Goal: Find specific page/section: Find specific page/section

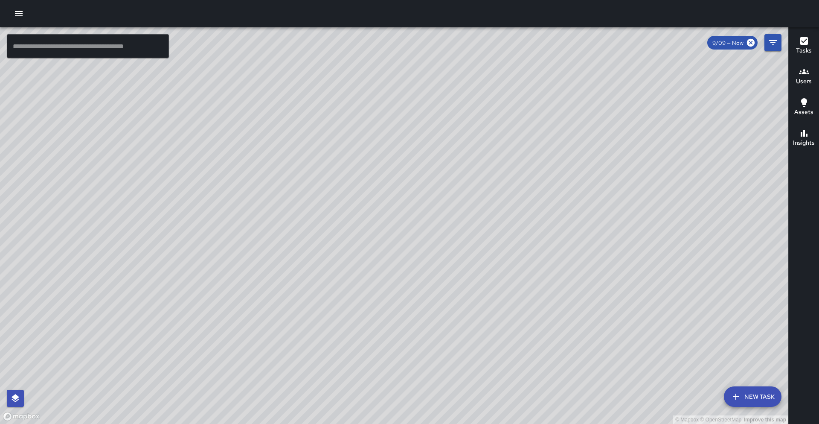
drag, startPoint x: 284, startPoint y: 168, endPoint x: 117, endPoint y: 185, distance: 167.2
click at [110, 176] on div "© Mapbox © OpenStreetMap Improve this map" at bounding box center [394, 225] width 788 height 396
drag, startPoint x: 160, startPoint y: 257, endPoint x: 192, endPoint y: 261, distance: 31.7
click at [192, 261] on div "© Mapbox © OpenStreetMap Improve this map" at bounding box center [394, 225] width 788 height 396
drag, startPoint x: 161, startPoint y: 177, endPoint x: 140, endPoint y: 211, distance: 39.3
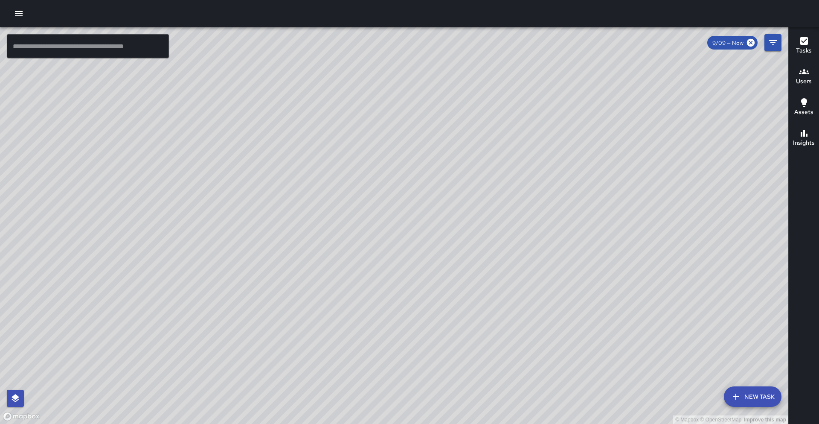
click at [142, 211] on div "© Mapbox © OpenStreetMap Improve this map" at bounding box center [394, 225] width 788 height 396
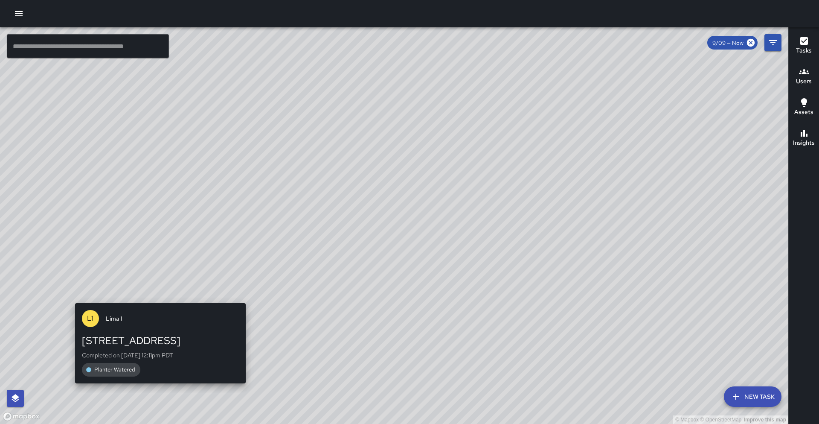
drag, startPoint x: 70, startPoint y: 294, endPoint x: 117, endPoint y: 343, distance: 67.3
click at [159, 299] on div "© Mapbox © OpenStreetMap Improve this map [GEOGRAPHIC_DATA] 1 1700 Broadway Com…" at bounding box center [394, 225] width 788 height 396
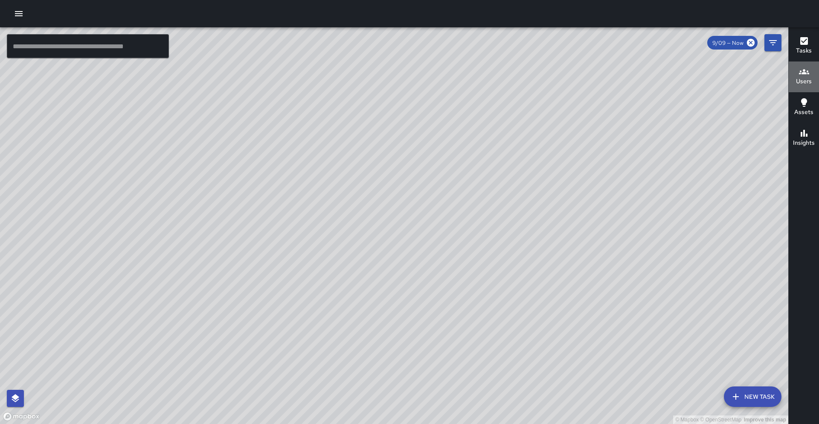
click at [806, 74] on icon "button" at bounding box center [804, 72] width 10 height 10
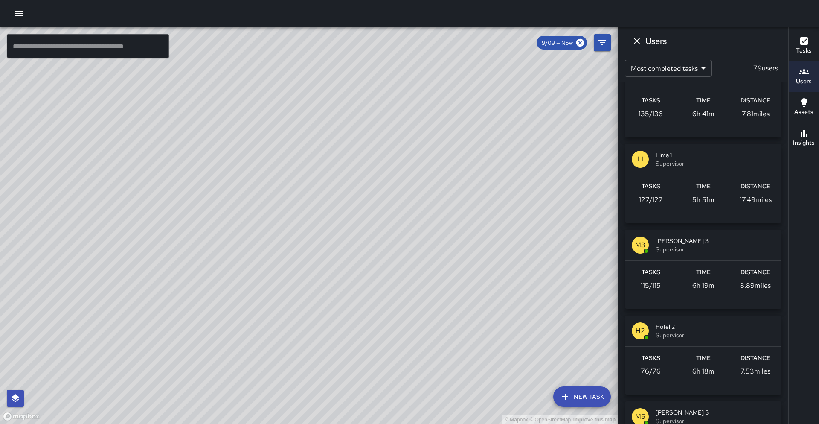
scroll to position [75, 0]
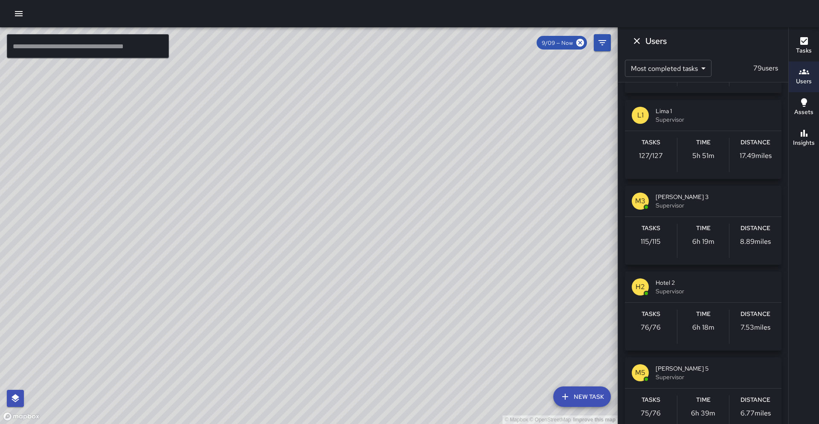
click at [756, 107] on span "Lima 1" at bounding box center [715, 111] width 119 height 9
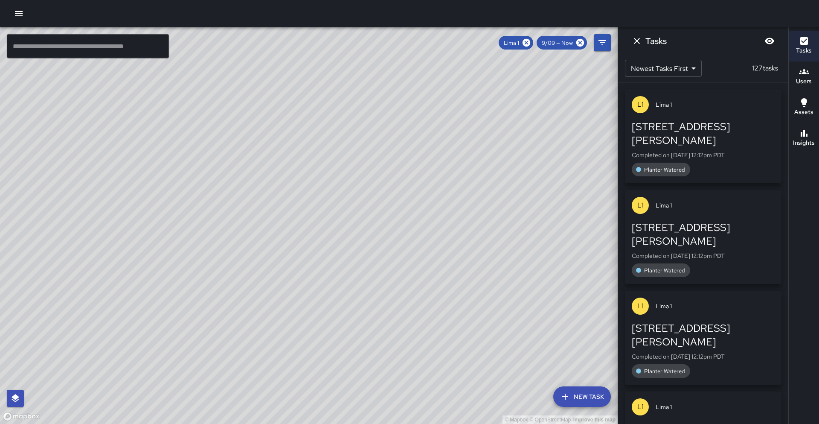
scroll to position [0, 0]
click at [638, 43] on icon "Dismiss" at bounding box center [637, 41] width 6 height 6
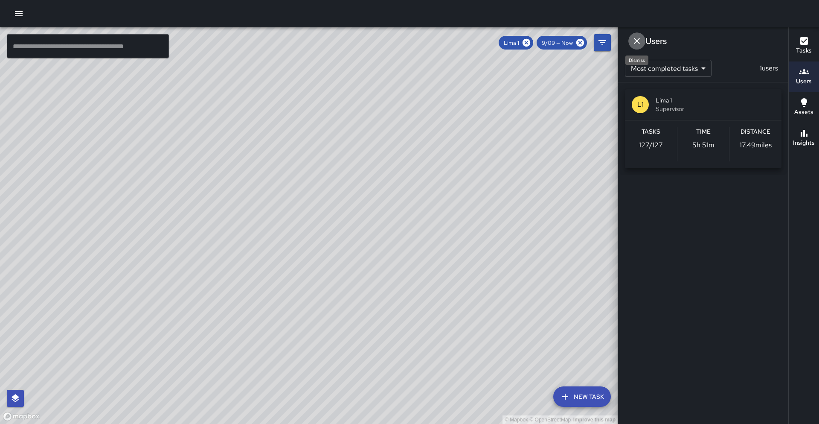
click at [635, 41] on icon "Dismiss" at bounding box center [637, 41] width 10 height 10
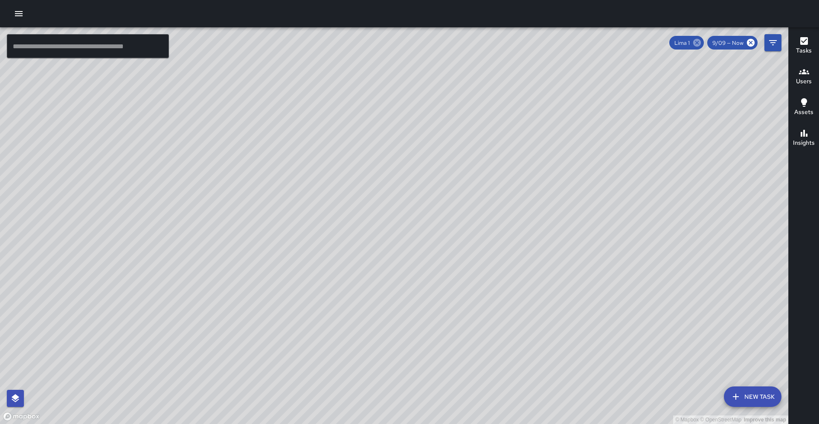
click at [701, 41] on icon at bounding box center [697, 43] width 8 height 8
click at [792, 85] on button "Users" at bounding box center [804, 76] width 30 height 31
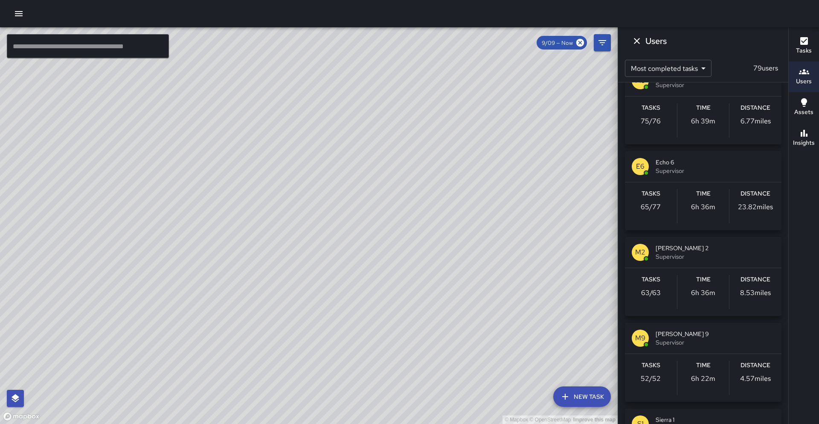
scroll to position [372, 0]
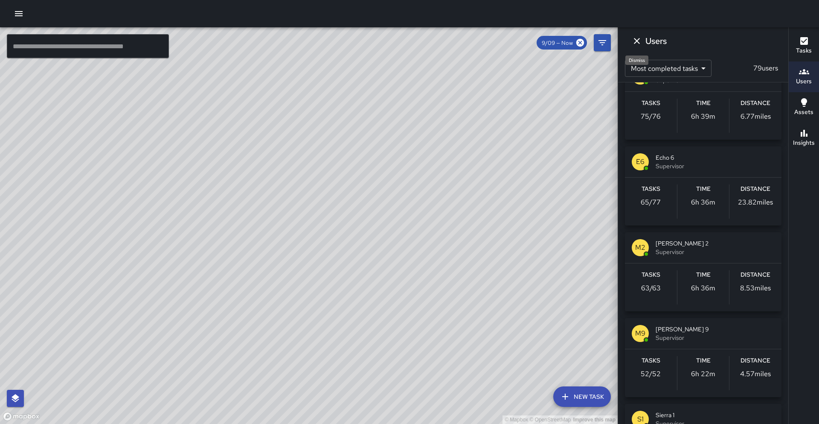
click at [632, 44] on icon "Dismiss" at bounding box center [637, 41] width 10 height 10
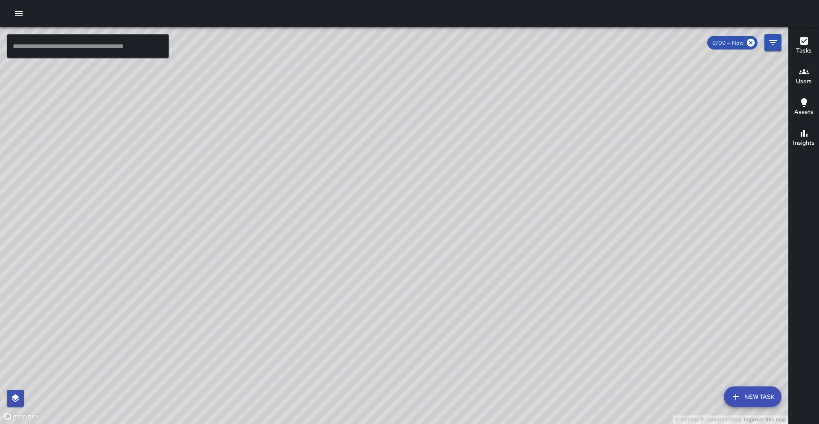
drag, startPoint x: 305, startPoint y: 130, endPoint x: 395, endPoint y: 133, distance: 90.5
click at [395, 133] on div "© Mapbox © OpenStreetMap Improve this map" at bounding box center [394, 225] width 788 height 396
click at [394, 133] on div "© Mapbox © OpenStreetMap Improve this map" at bounding box center [394, 225] width 788 height 396
drag, startPoint x: 412, startPoint y: 183, endPoint x: 431, endPoint y: 158, distance: 31.1
click at [431, 158] on div "© Mapbox © OpenStreetMap Improve this map" at bounding box center [394, 225] width 788 height 396
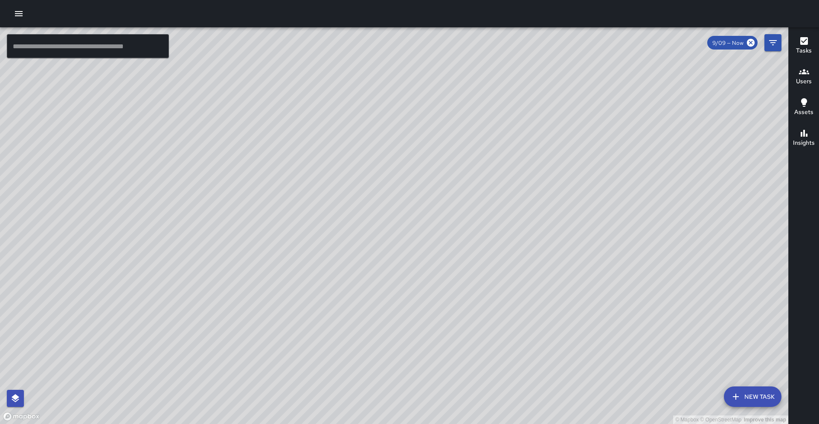
click at [299, 175] on div "© Mapbox © OpenStreetMap Improve this map" at bounding box center [394, 225] width 788 height 396
drag, startPoint x: 395, startPoint y: 287, endPoint x: 429, endPoint y: 194, distance: 98.4
click at [468, 167] on div "© Mapbox © OpenStreetMap Improve this map" at bounding box center [394, 225] width 788 height 396
drag, startPoint x: 217, startPoint y: 295, endPoint x: 257, endPoint y: 143, distance: 156.9
click at [261, 136] on div "© Mapbox © OpenStreetMap Improve this map" at bounding box center [394, 225] width 788 height 396
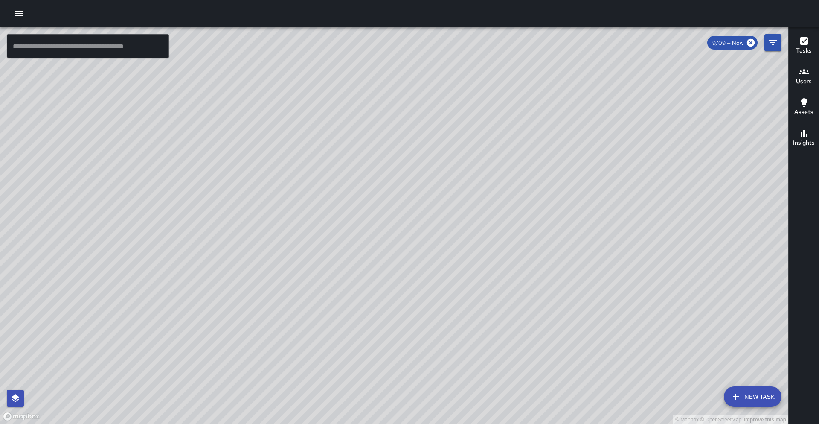
drag, startPoint x: 94, startPoint y: 334, endPoint x: 138, endPoint y: 273, distance: 74.5
click at [137, 273] on div "© Mapbox © OpenStreetMap Improve this map" at bounding box center [394, 225] width 788 height 396
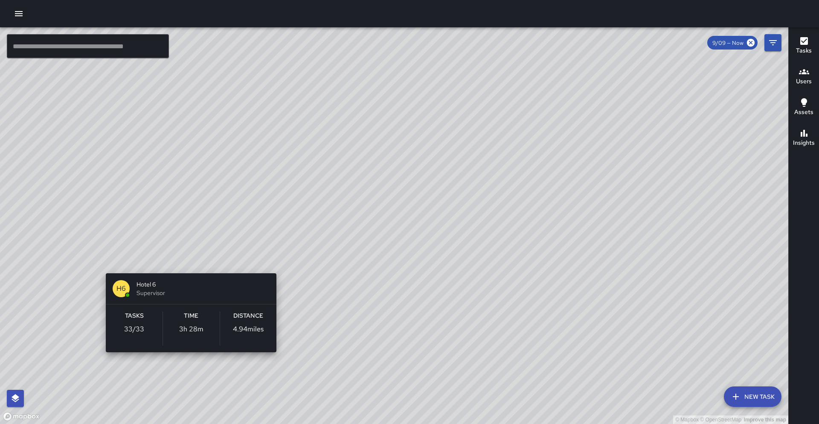
click at [186, 260] on div "© Mapbox © OpenStreetMap Improve this map H6 Hotel 6 Supervisor Tasks 33 / 33 T…" at bounding box center [394, 225] width 788 height 396
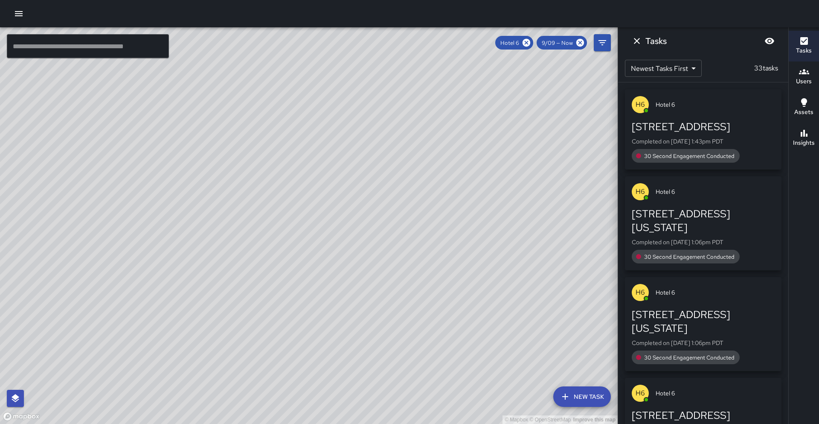
drag, startPoint x: 121, startPoint y: 338, endPoint x: 202, endPoint y: 233, distance: 132.3
click at [203, 231] on div "© Mapbox © OpenStreetMap Improve this map" at bounding box center [309, 225] width 618 height 396
drag, startPoint x: 110, startPoint y: 366, endPoint x: 129, endPoint y: 346, distance: 27.7
click at [129, 346] on div "© Mapbox © OpenStreetMap Improve this map" at bounding box center [309, 225] width 618 height 396
drag, startPoint x: 215, startPoint y: 365, endPoint x: 240, endPoint y: 359, distance: 25.4
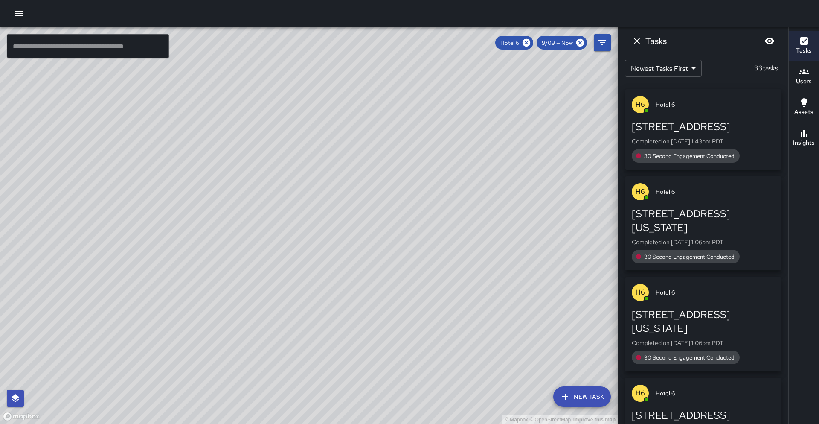
click at [240, 359] on div "© Mapbox © OpenStreetMap Improve this map" at bounding box center [309, 225] width 618 height 396
drag, startPoint x: 235, startPoint y: 373, endPoint x: 304, endPoint y: 260, distance: 132.0
click at [304, 260] on div "© Mapbox © OpenStreetMap Improve this map" at bounding box center [309, 225] width 618 height 396
drag, startPoint x: 230, startPoint y: 335, endPoint x: 269, endPoint y: 303, distance: 50.2
click at [269, 303] on div "© Mapbox © OpenStreetMap Improve this map" at bounding box center [309, 225] width 618 height 396
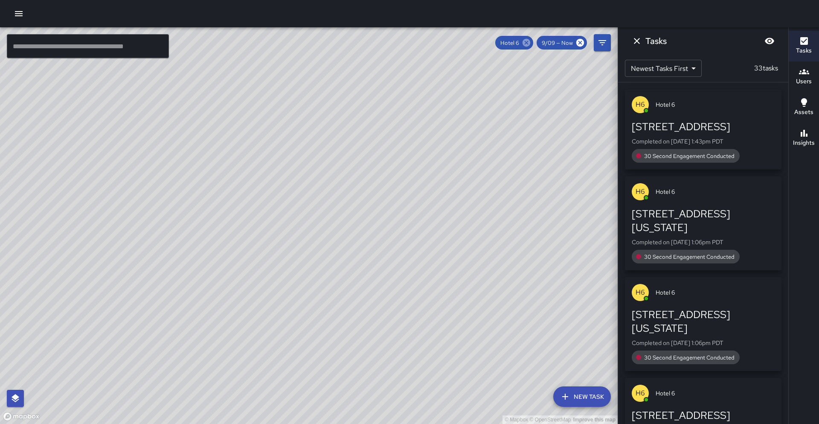
click at [525, 46] on icon at bounding box center [526, 42] width 9 height 9
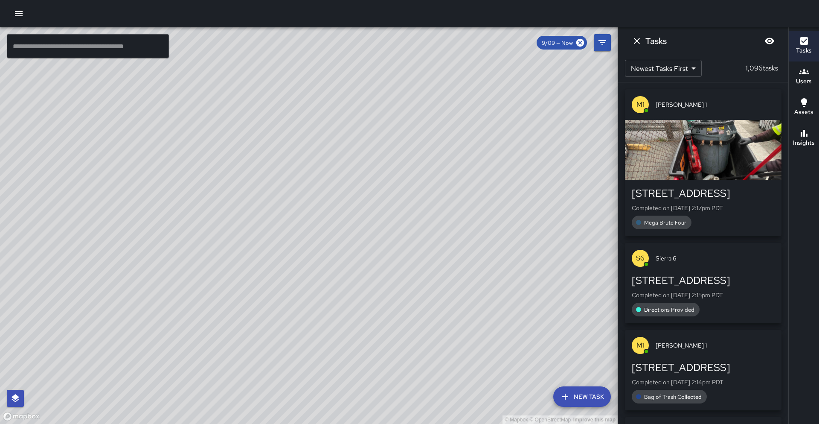
drag, startPoint x: 359, startPoint y: 82, endPoint x: 243, endPoint y: 251, distance: 205.5
click at [244, 251] on div "© Mapbox © OpenStreetMap Improve this map" at bounding box center [309, 225] width 618 height 396
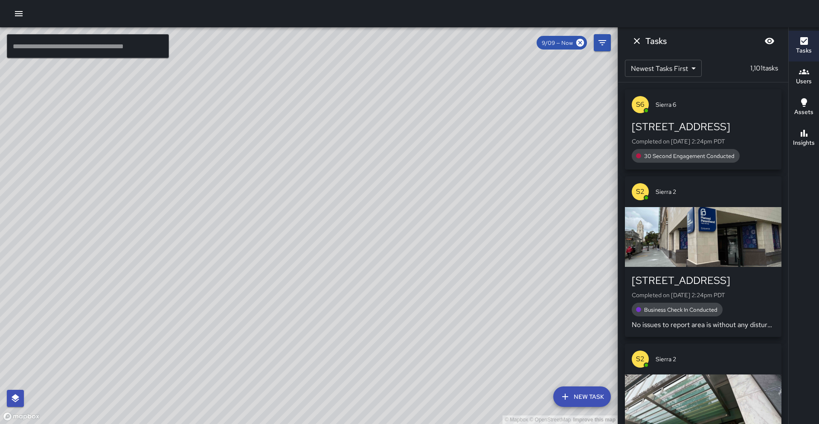
click at [794, 76] on button "Users" at bounding box center [804, 76] width 30 height 31
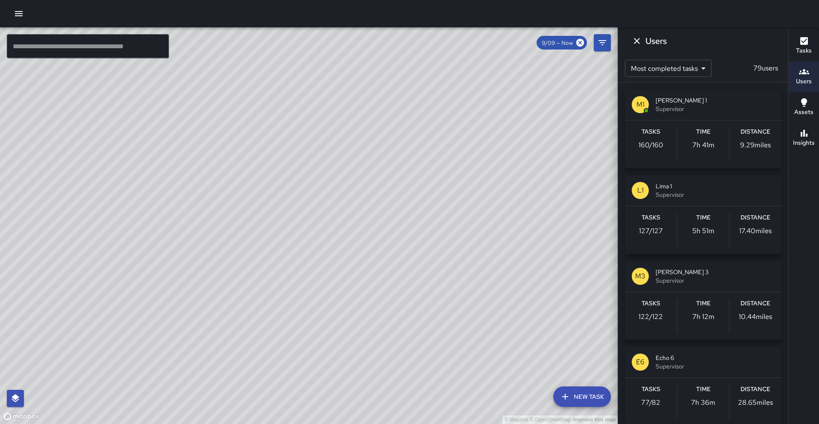
drag, startPoint x: 388, startPoint y: 132, endPoint x: 320, endPoint y: 287, distance: 169.4
click at [320, 287] on div "© Mapbox © OpenStreetMap Improve this map" at bounding box center [309, 225] width 618 height 396
drag, startPoint x: 295, startPoint y: 200, endPoint x: 279, endPoint y: 232, distance: 35.5
click at [279, 232] on div "© Mapbox © OpenStreetMap Improve this map" at bounding box center [309, 225] width 618 height 396
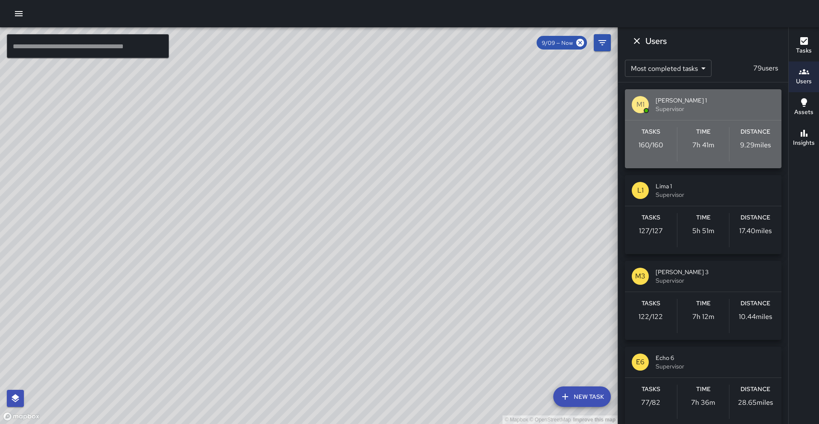
click at [659, 145] on p "160 / 160" at bounding box center [651, 145] width 25 height 10
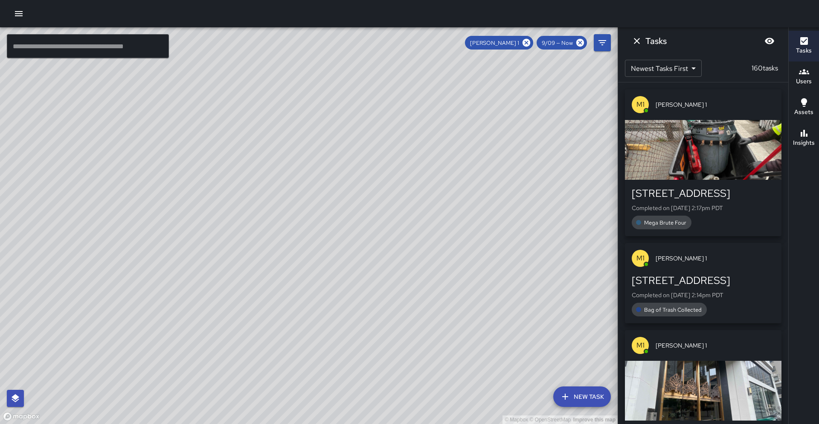
drag, startPoint x: 222, startPoint y: 360, endPoint x: 249, endPoint y: 298, distance: 67.4
click at [249, 298] on div "© Mapbox © OpenStreetMap Improve this map" at bounding box center [309, 225] width 618 height 396
click at [191, 260] on div "© Mapbox © OpenStreetMap Improve this map" at bounding box center [309, 225] width 618 height 396
drag, startPoint x: 306, startPoint y: 243, endPoint x: 290, endPoint y: 331, distance: 90.1
click at [290, 331] on div "© Mapbox © OpenStreetMap Improve this map" at bounding box center [309, 225] width 618 height 396
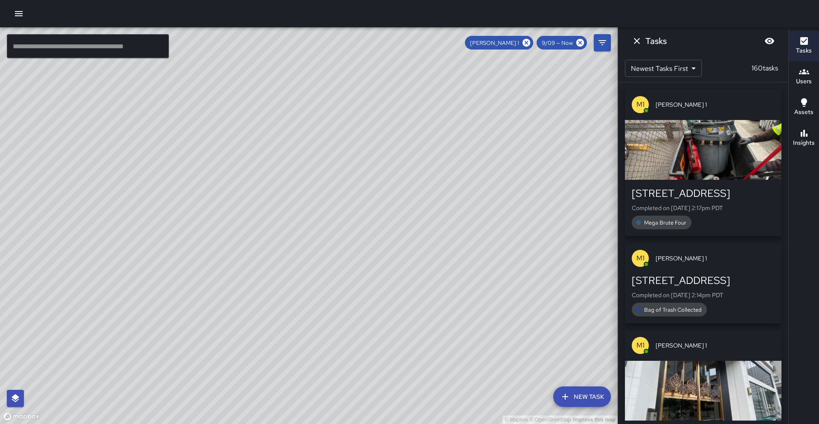
drag, startPoint x: 527, startPoint y: 41, endPoint x: 496, endPoint y: 40, distance: 31.1
click at [527, 41] on icon at bounding box center [527, 43] width 8 height 8
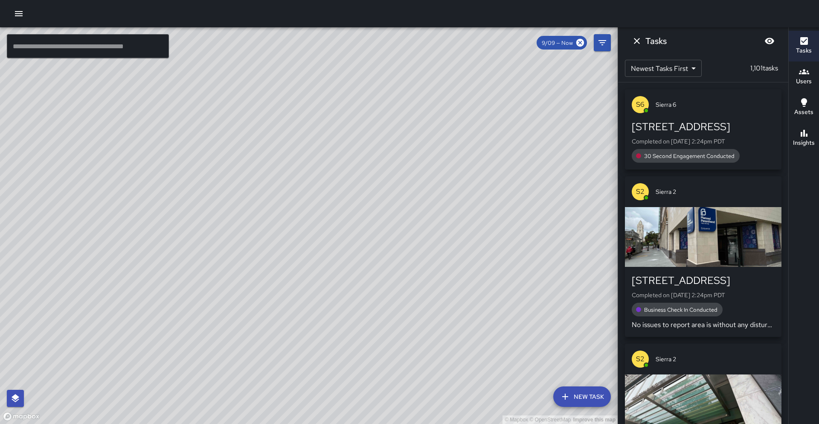
click at [114, 54] on input "text" at bounding box center [88, 46] width 162 height 24
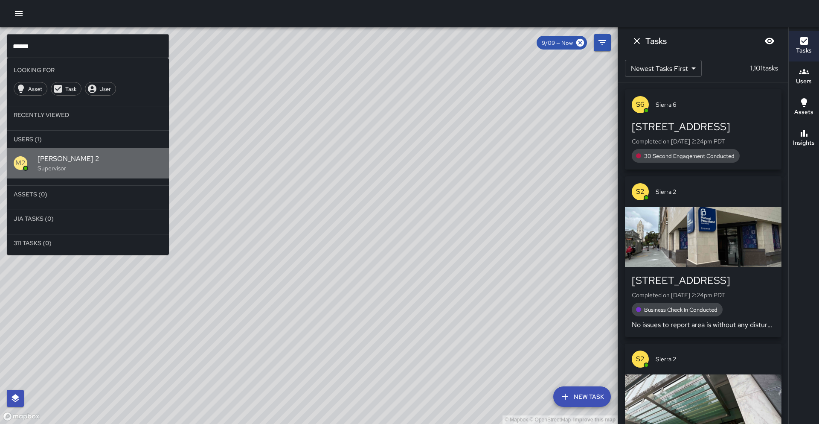
click at [32, 164] on div "M2" at bounding box center [26, 163] width 24 height 14
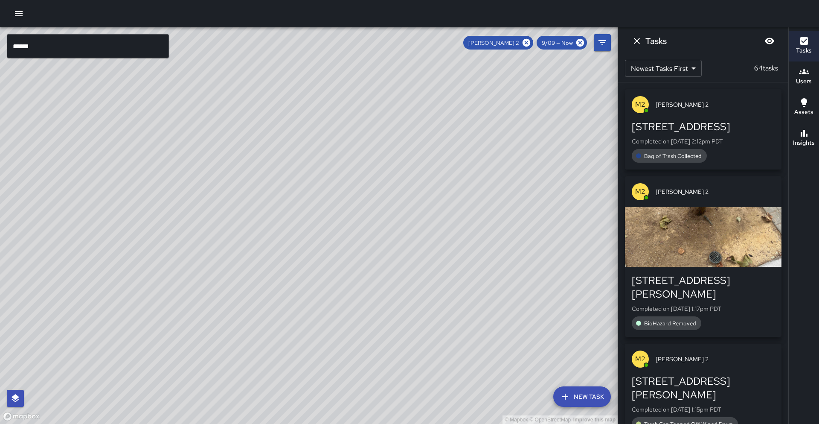
drag, startPoint x: 421, startPoint y: 89, endPoint x: 340, endPoint y: 174, distance: 117.7
click at [340, 174] on div "© Mapbox © OpenStreetMap Improve this map" at bounding box center [309, 225] width 618 height 396
drag, startPoint x: 369, startPoint y: 110, endPoint x: 271, endPoint y: 232, distance: 157.5
click at [271, 232] on div "© Mapbox © OpenStreetMap Improve this map" at bounding box center [309, 225] width 618 height 396
drag, startPoint x: 198, startPoint y: 293, endPoint x: 251, endPoint y: 227, distance: 84.7
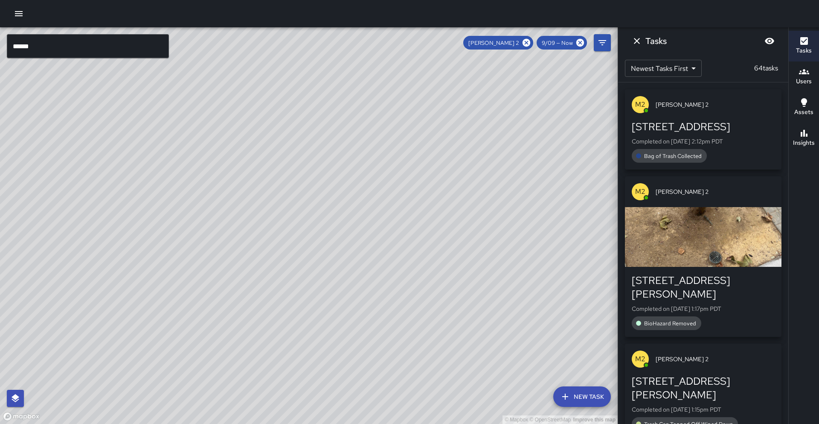
click at [251, 227] on div "© Mapbox © OpenStreetMap Improve this map" at bounding box center [309, 225] width 618 height 396
drag, startPoint x: 529, startPoint y: 44, endPoint x: 127, endPoint y: 41, distance: 402.2
click at [529, 44] on icon at bounding box center [527, 43] width 8 height 8
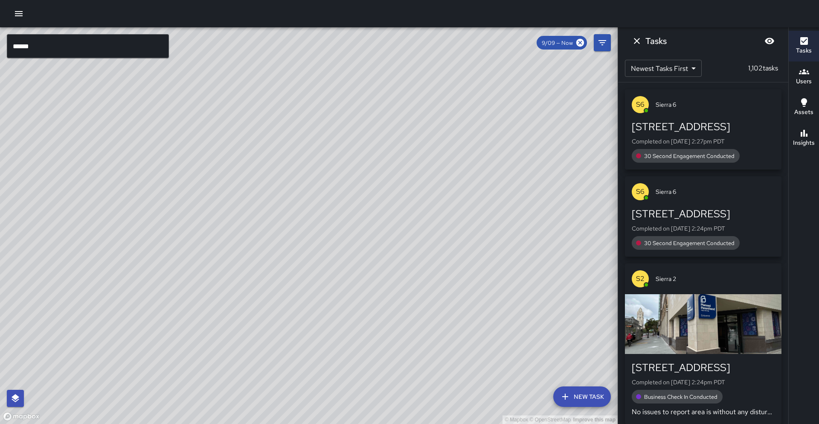
click at [73, 50] on input "******" at bounding box center [88, 46] width 162 height 24
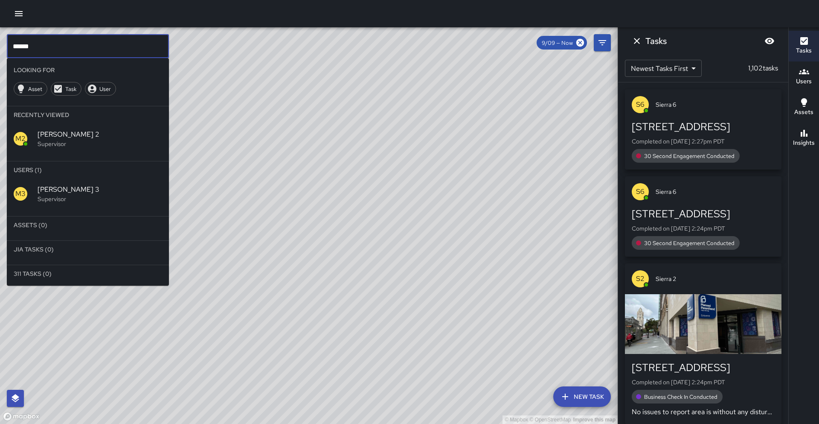
click at [65, 197] on p "Supervisor" at bounding box center [100, 199] width 125 height 9
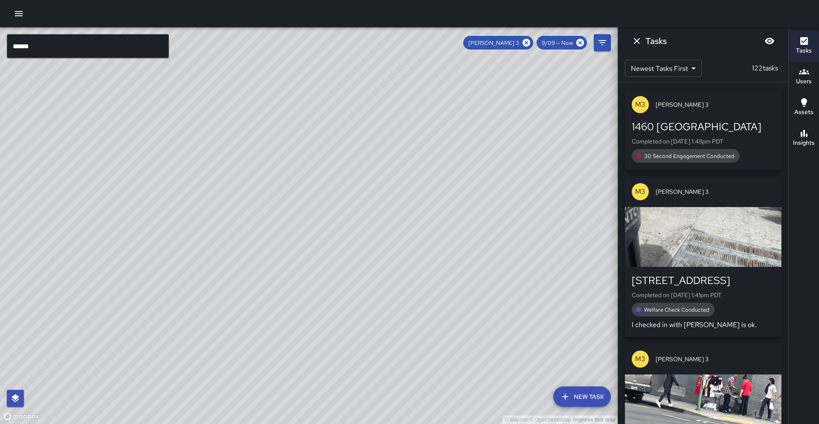
drag, startPoint x: 143, startPoint y: 255, endPoint x: 212, endPoint y: 163, distance: 115.3
click at [210, 162] on div "© Mapbox © OpenStreetMap Improve this map" at bounding box center [309, 225] width 618 height 396
drag, startPoint x: 165, startPoint y: 293, endPoint x: 221, endPoint y: 189, distance: 118.3
click at [220, 182] on div "© Mapbox © OpenStreetMap Improve this map" at bounding box center [309, 225] width 618 height 396
drag, startPoint x: 229, startPoint y: 275, endPoint x: 285, endPoint y: 219, distance: 78.4
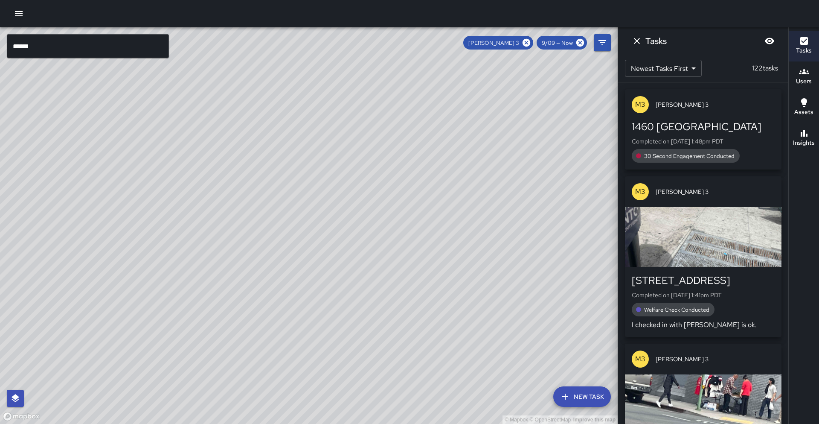
click at [285, 219] on div "© Mapbox © OpenStreetMap Improve this map" at bounding box center [309, 225] width 618 height 396
drag, startPoint x: 526, startPoint y: 41, endPoint x: 88, endPoint y: 76, distance: 439.0
click at [526, 41] on icon at bounding box center [526, 42] width 9 height 9
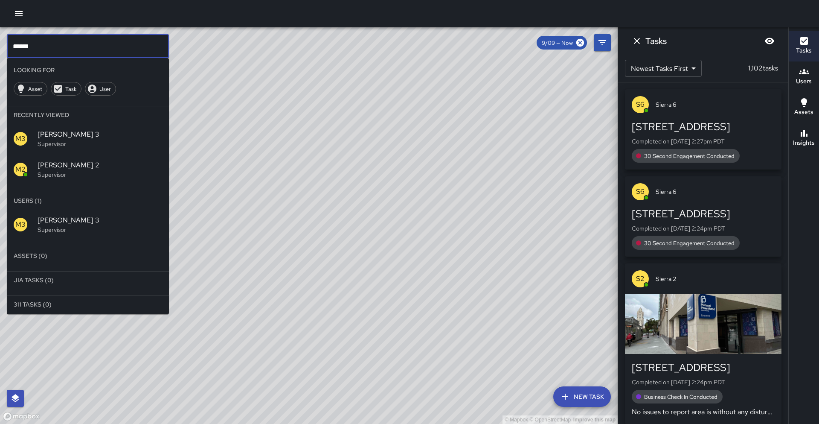
click at [69, 50] on input "******" at bounding box center [88, 46] width 162 height 24
click at [49, 227] on p "Supervisor" at bounding box center [100, 229] width 125 height 9
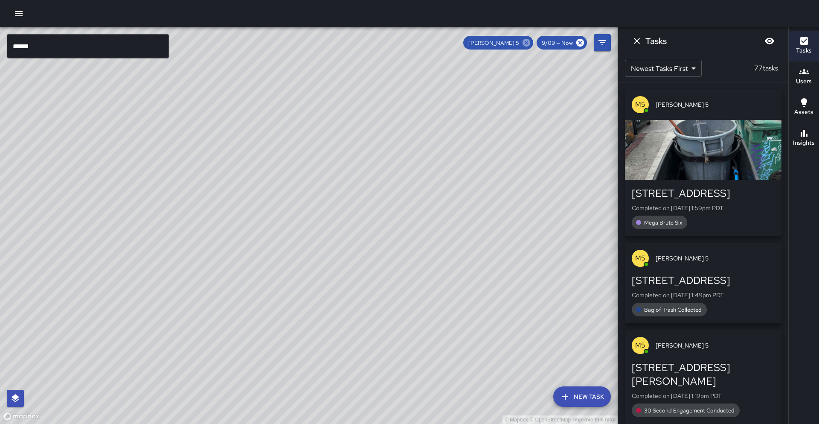
click at [529, 41] on icon at bounding box center [526, 42] width 9 height 9
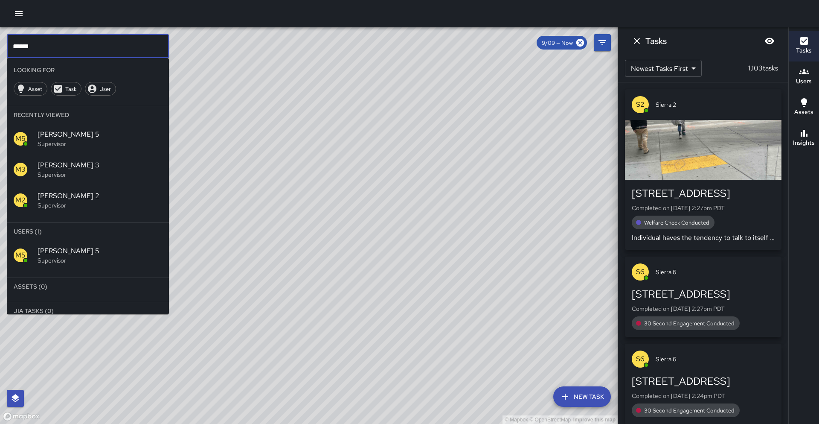
click at [51, 43] on input "******" at bounding box center [88, 46] width 162 height 24
type input "******"
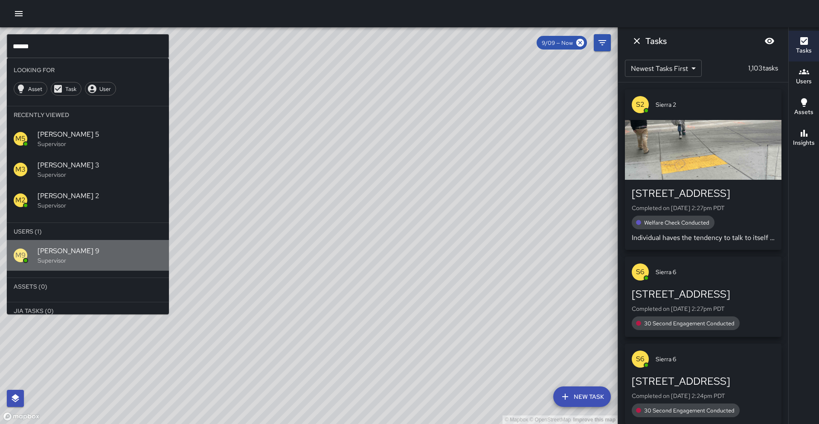
click at [46, 253] on span "[PERSON_NAME] 9" at bounding box center [100, 251] width 125 height 10
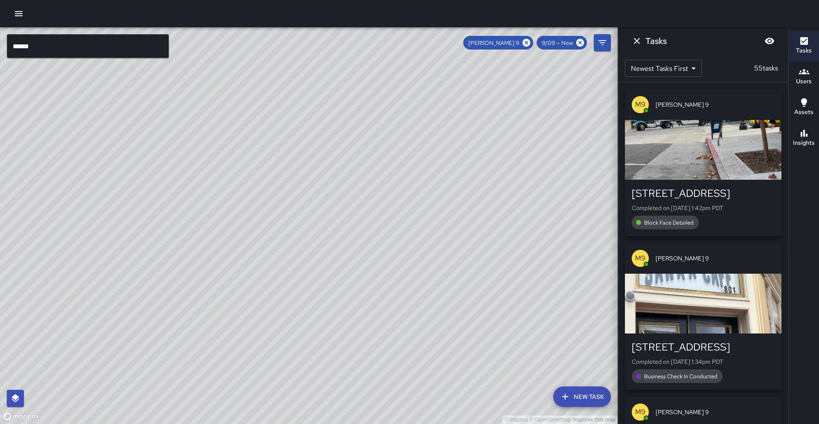
drag, startPoint x: 157, startPoint y: 212, endPoint x: 249, endPoint y: 123, distance: 127.9
click at [249, 123] on div "© Mapbox © OpenStreetMap Improve this map" at bounding box center [309, 225] width 618 height 396
drag, startPoint x: 248, startPoint y: 229, endPoint x: 312, endPoint y: 116, distance: 130.8
click at [312, 114] on div "© Mapbox © OpenStreetMap Improve this map" at bounding box center [309, 225] width 618 height 396
drag, startPoint x: 230, startPoint y: 298, endPoint x: 214, endPoint y: 280, distance: 24.2
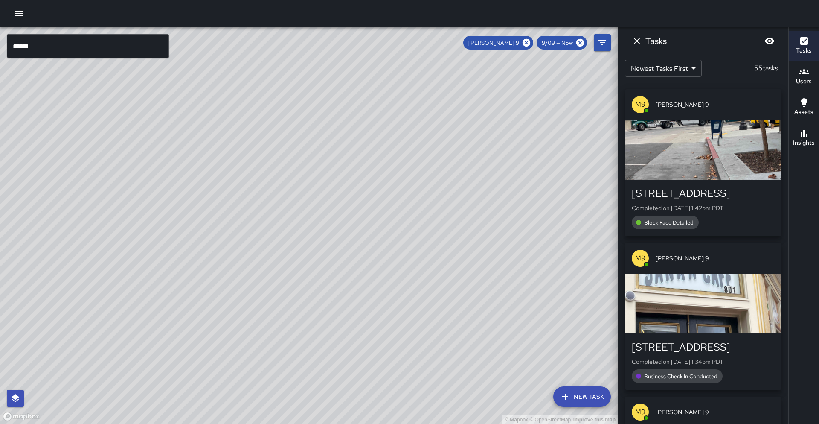
click at [251, 246] on div "© Mapbox © OpenStreetMap Improve this map" at bounding box center [309, 225] width 618 height 396
drag, startPoint x: 261, startPoint y: 204, endPoint x: 234, endPoint y: 261, distance: 62.6
click at [234, 261] on div "© Mapbox © OpenStreetMap Improve this map" at bounding box center [309, 225] width 618 height 396
drag, startPoint x: 282, startPoint y: 192, endPoint x: 235, endPoint y: 240, distance: 67.3
click at [235, 240] on div "© Mapbox © OpenStreetMap Improve this map" at bounding box center [309, 225] width 618 height 396
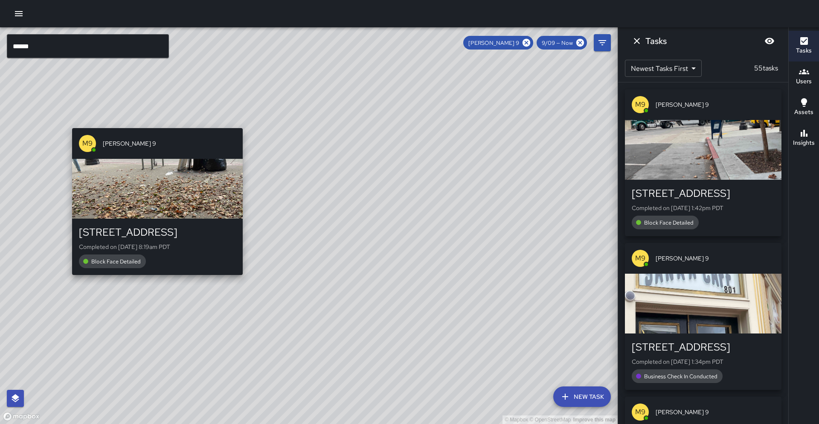
click at [154, 280] on div "© Mapbox © OpenStreetMap Improve this map M9 [PERSON_NAME] 9 1011 Broadway Comp…" at bounding box center [309, 225] width 618 height 396
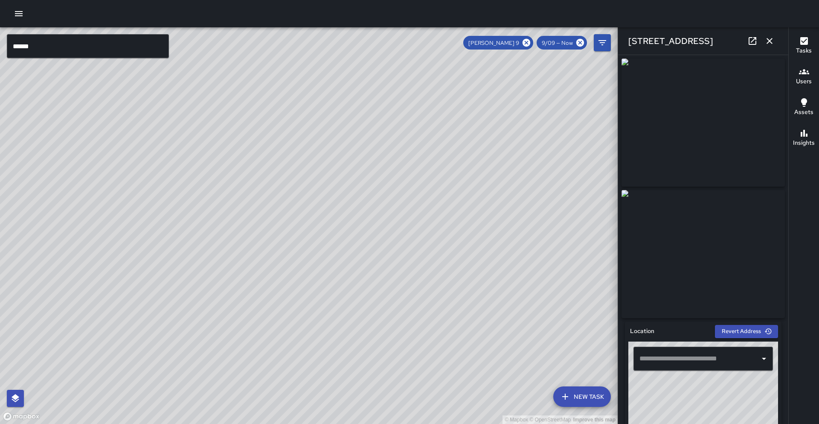
type input "**********"
click at [528, 43] on icon at bounding box center [526, 42] width 9 height 9
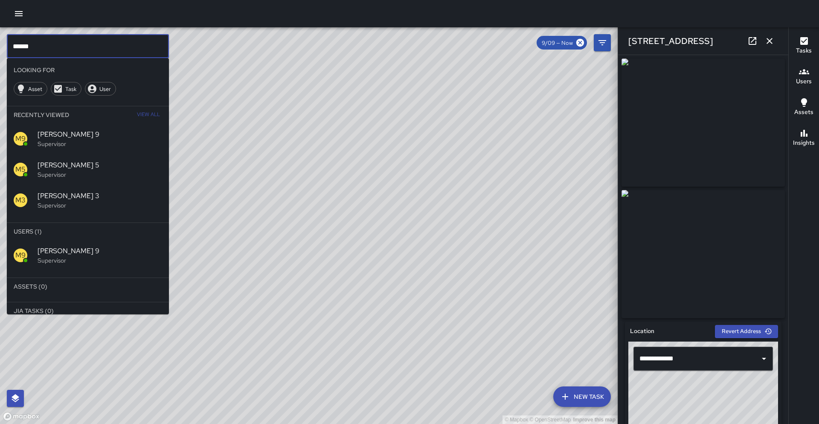
click at [40, 51] on input "******" at bounding box center [88, 46] width 162 height 24
click at [19, 279] on div "H1" at bounding box center [21, 286] width 14 height 14
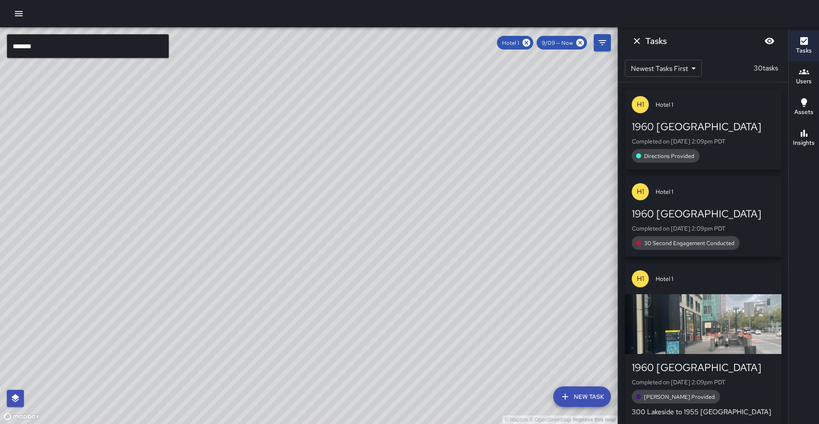
drag, startPoint x: 423, startPoint y: 169, endPoint x: 418, endPoint y: 198, distance: 29.5
click at [423, 169] on div "© Mapbox © OpenStreetMap Improve this map" at bounding box center [309, 225] width 618 height 396
drag, startPoint x: 294, startPoint y: 322, endPoint x: 359, endPoint y: 156, distance: 178.8
click at [359, 156] on div "© Mapbox © OpenStreetMap Improve this map" at bounding box center [309, 225] width 618 height 396
drag, startPoint x: 276, startPoint y: 224, endPoint x: 0, endPoint y: 423, distance: 340.3
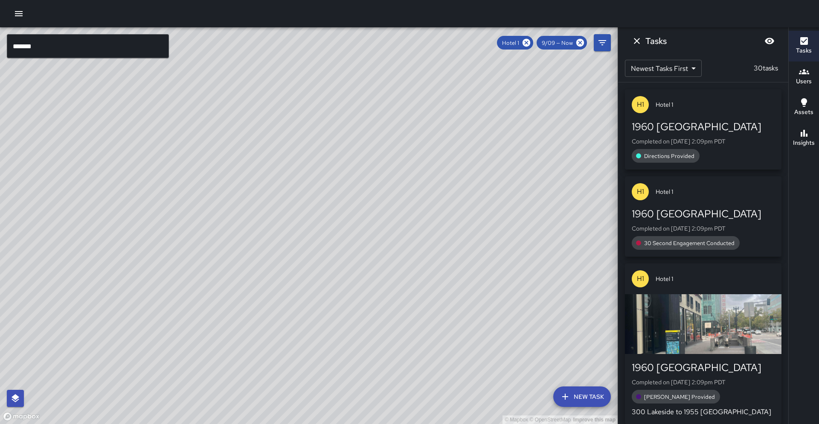
click at [0, 423] on div "© Mapbox © OpenStreetMap Improve this map" at bounding box center [309, 225] width 618 height 396
drag, startPoint x: 291, startPoint y: 143, endPoint x: 90, endPoint y: 423, distance: 345.0
click at [90, 423] on div "© Mapbox © OpenStreetMap Improve this map" at bounding box center [309, 225] width 618 height 396
drag, startPoint x: 531, startPoint y: 41, endPoint x: 208, endPoint y: 57, distance: 324.1
click at [531, 41] on icon at bounding box center [526, 42] width 9 height 9
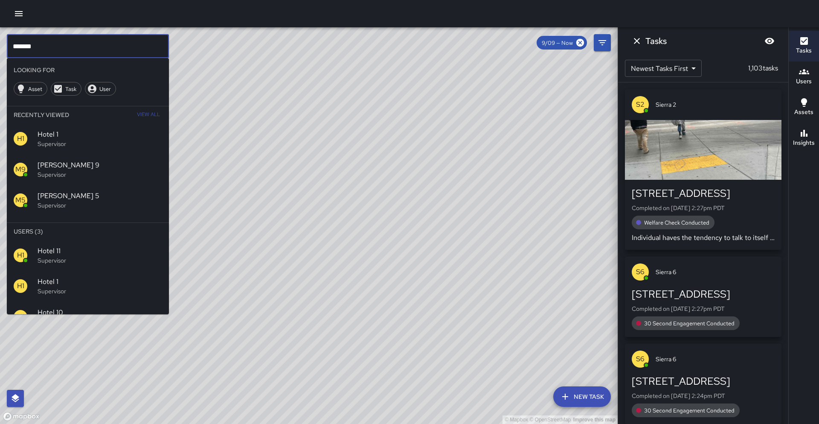
click at [95, 49] on input "*******" at bounding box center [88, 46] width 162 height 24
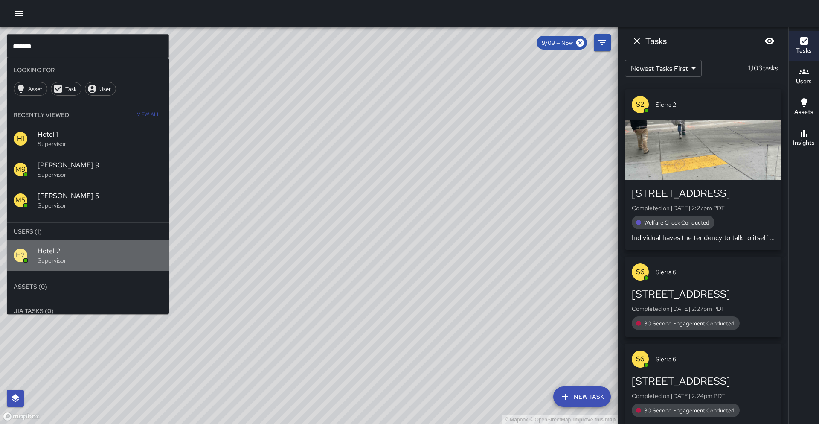
click at [49, 254] on span "Hotel 2" at bounding box center [100, 251] width 125 height 10
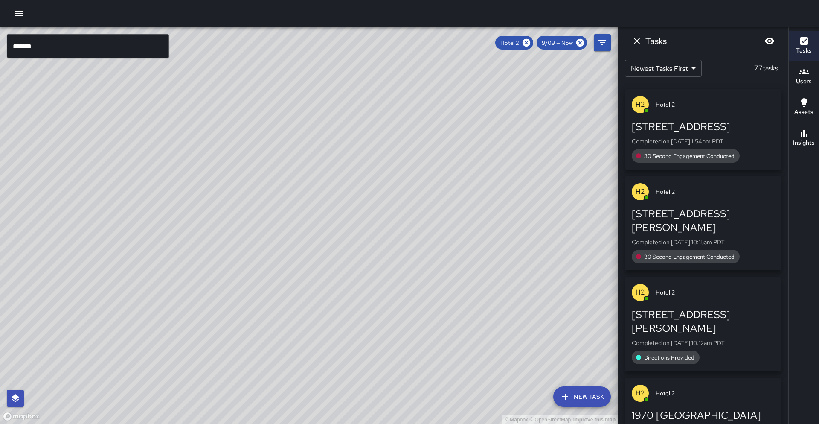
drag, startPoint x: 182, startPoint y: 157, endPoint x: 216, endPoint y: 110, distance: 58.6
click at [218, 106] on div "© Mapbox © OpenStreetMap Improve this map" at bounding box center [309, 225] width 618 height 396
drag, startPoint x: 178, startPoint y: 132, endPoint x: 268, endPoint y: 114, distance: 92.1
click at [235, 93] on div "© Mapbox © OpenStreetMap Improve this map" at bounding box center [309, 225] width 618 height 396
drag, startPoint x: 531, startPoint y: 42, endPoint x: 273, endPoint y: 33, distance: 259.1
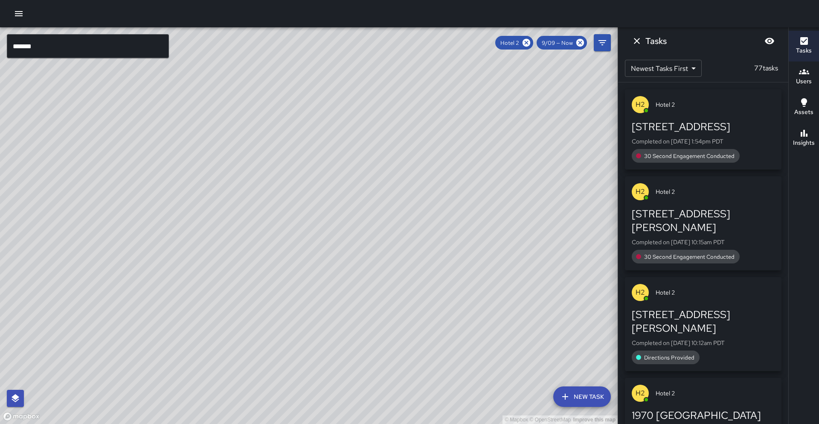
click at [531, 42] on icon at bounding box center [526, 42] width 9 height 9
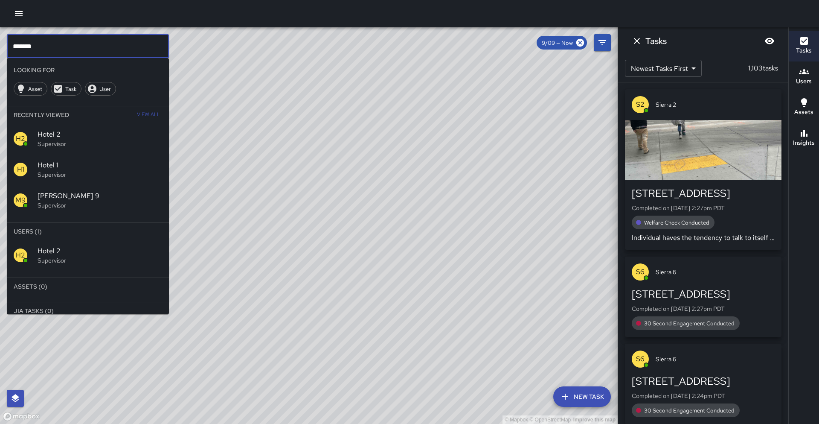
click at [43, 41] on input "*******" at bounding box center [88, 46] width 162 height 24
click at [72, 252] on span "Hotel 4" at bounding box center [100, 251] width 125 height 10
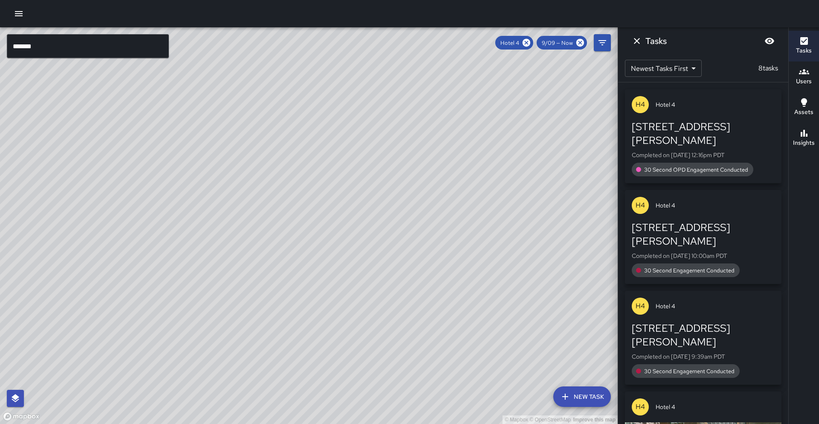
drag, startPoint x: 311, startPoint y: 133, endPoint x: 216, endPoint y: 319, distance: 208.7
click at [216, 319] on div "© Mapbox © OpenStreetMap Improve this map" at bounding box center [309, 225] width 618 height 396
drag, startPoint x: 526, startPoint y: 43, endPoint x: 458, endPoint y: 45, distance: 67.9
click at [526, 43] on icon at bounding box center [527, 43] width 8 height 8
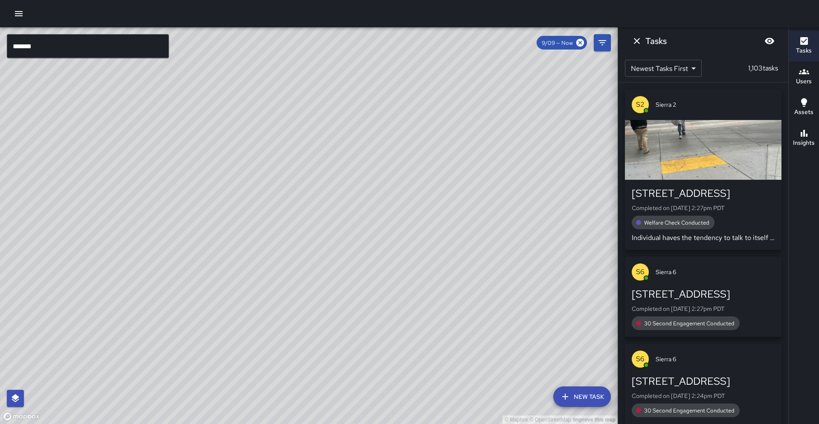
click at [75, 45] on input "*******" at bounding box center [88, 46] width 162 height 24
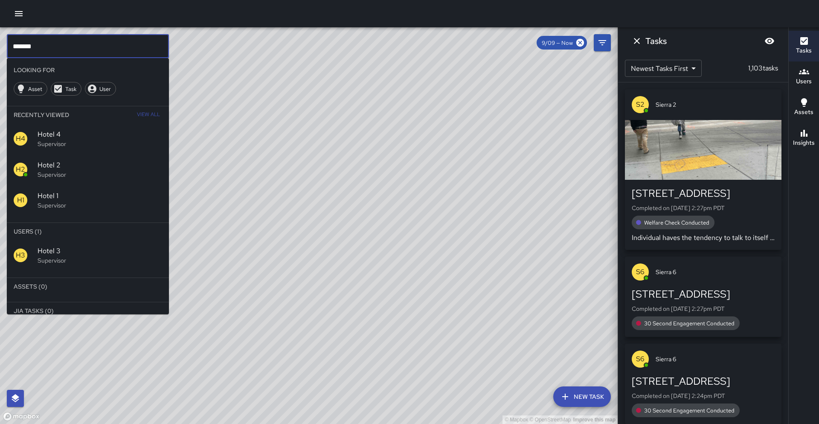
type input "*******"
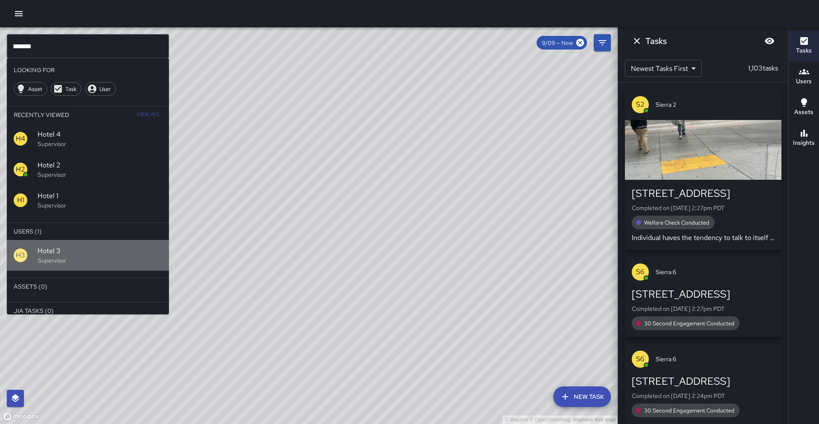
click at [82, 260] on p "Supervisor" at bounding box center [100, 260] width 125 height 9
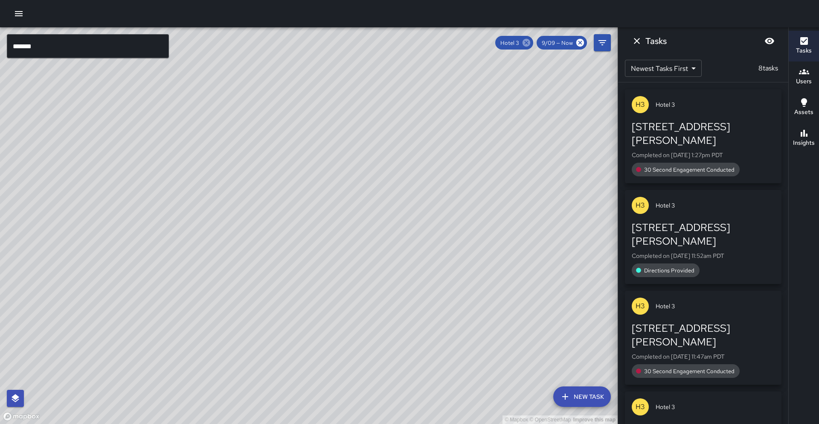
click at [523, 43] on icon at bounding box center [526, 42] width 9 height 9
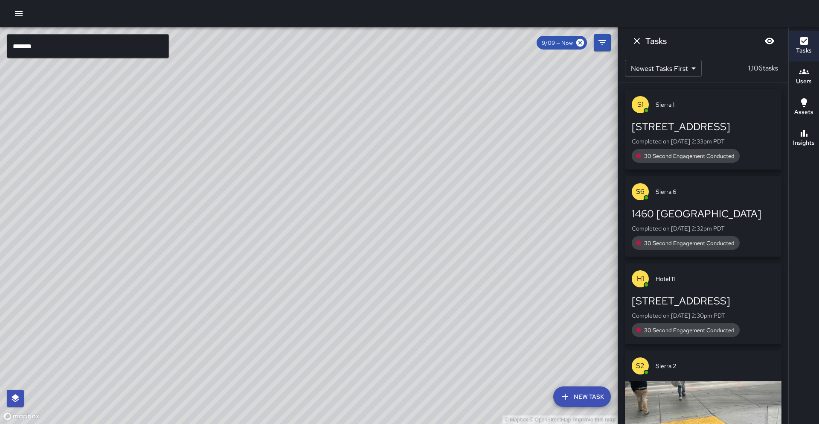
click at [105, 43] on input "*******" at bounding box center [88, 46] width 162 height 24
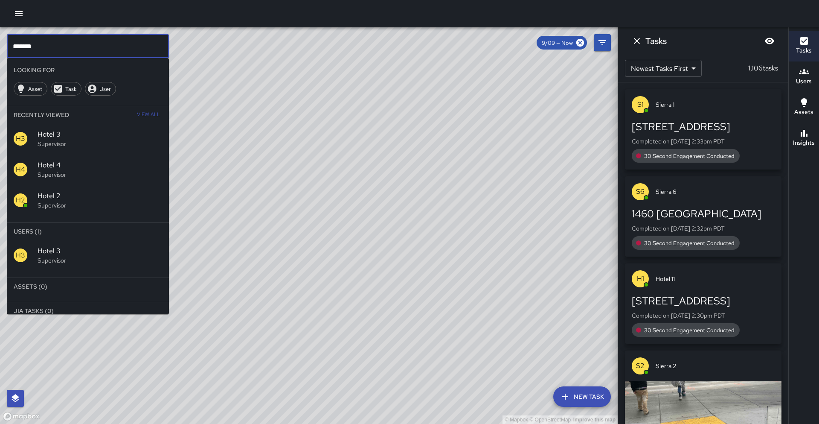
click at [105, 43] on input "*******" at bounding box center [88, 46] width 162 height 24
click at [59, 258] on p "Supervisor" at bounding box center [100, 260] width 125 height 9
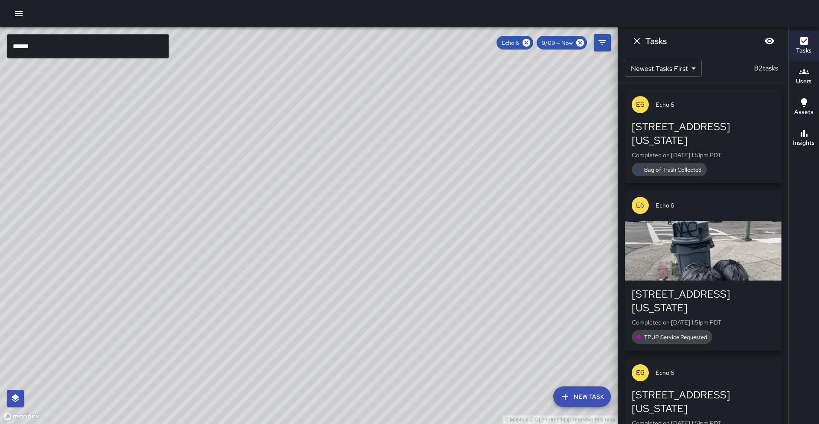
click at [200, 256] on div "© Mapbox © OpenStreetMap Improve this map" at bounding box center [309, 225] width 618 height 396
click at [526, 46] on icon at bounding box center [526, 42] width 9 height 9
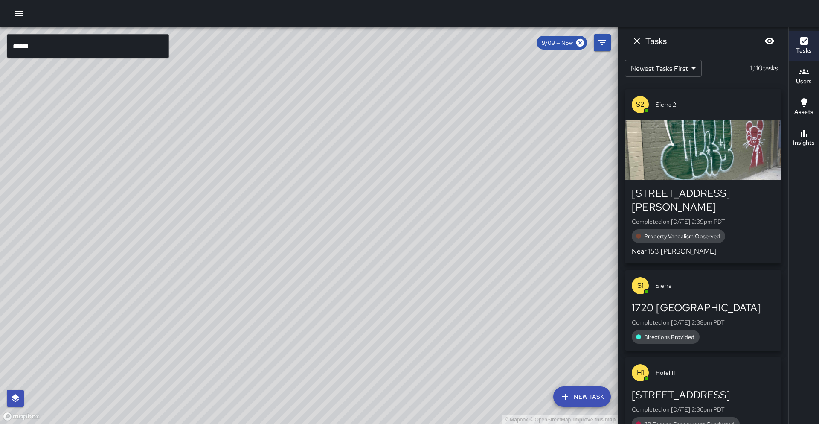
drag, startPoint x: 369, startPoint y: 177, endPoint x: 420, endPoint y: 132, distance: 67.4
click at [420, 132] on div "© Mapbox © OpenStreetMap Improve this map" at bounding box center [309, 225] width 618 height 396
click at [78, 50] on input "******" at bounding box center [88, 46] width 162 height 24
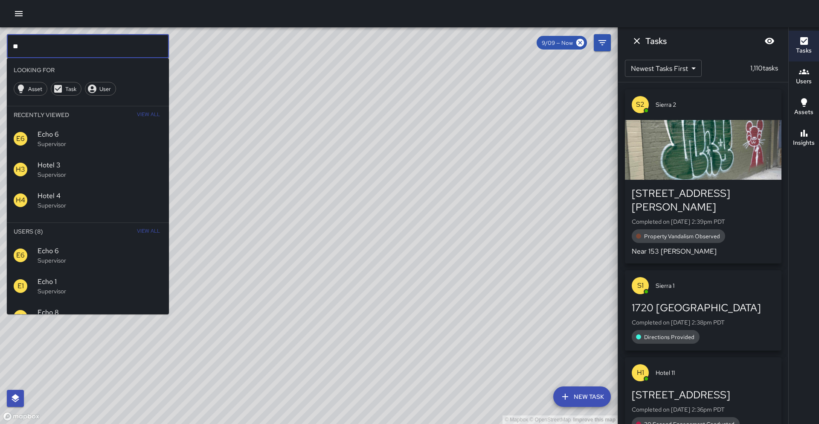
type input "*"
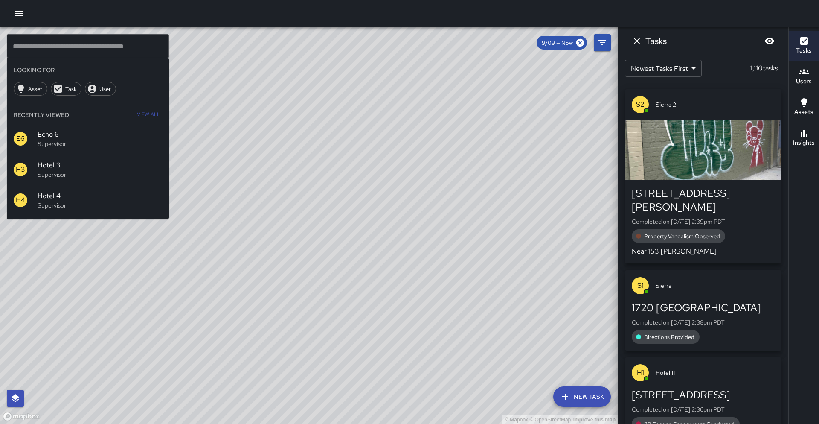
drag, startPoint x: 443, startPoint y: 197, endPoint x: 428, endPoint y: 206, distance: 17.4
click at [444, 197] on div "© Mapbox © OpenStreetMap Improve this map" at bounding box center [309, 225] width 618 height 396
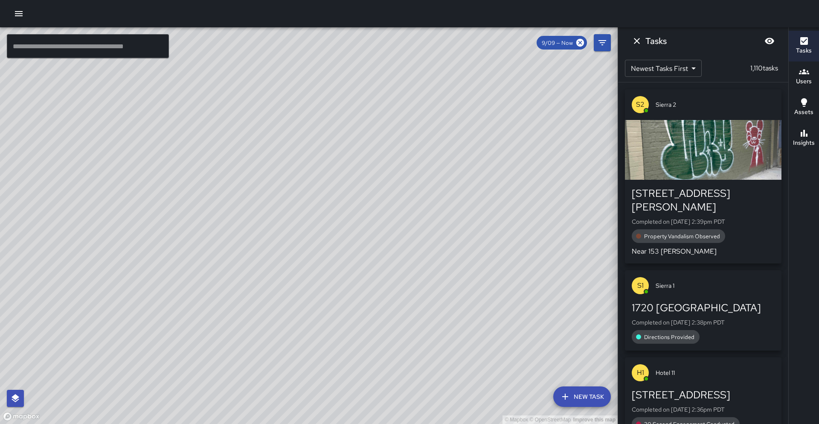
click at [405, 217] on div "© Mapbox © OpenStreetMap Improve this map" at bounding box center [309, 225] width 618 height 396
drag, startPoint x: 405, startPoint y: 217, endPoint x: 412, endPoint y: 208, distance: 11.6
click at [412, 208] on div "© Mapbox © OpenStreetMap Improve this map" at bounding box center [309, 225] width 618 height 396
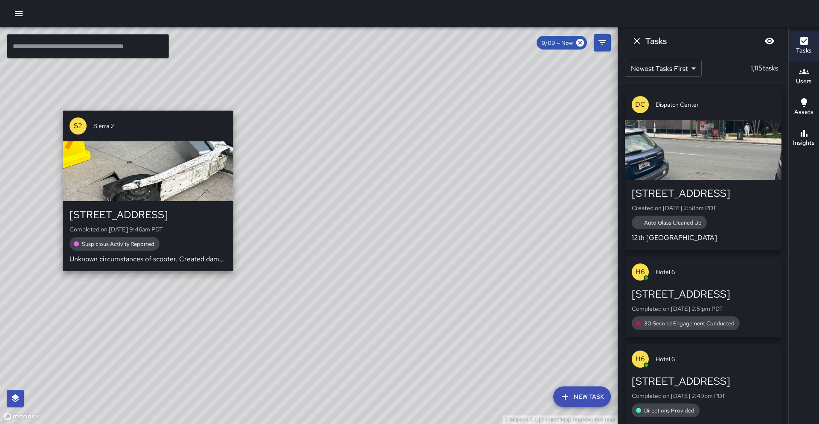
click at [145, 278] on div "© Mapbox © OpenStreetMap Improve this map S2 Sierra [GEOGRAPHIC_DATA][STREET_AD…" at bounding box center [309, 225] width 618 height 396
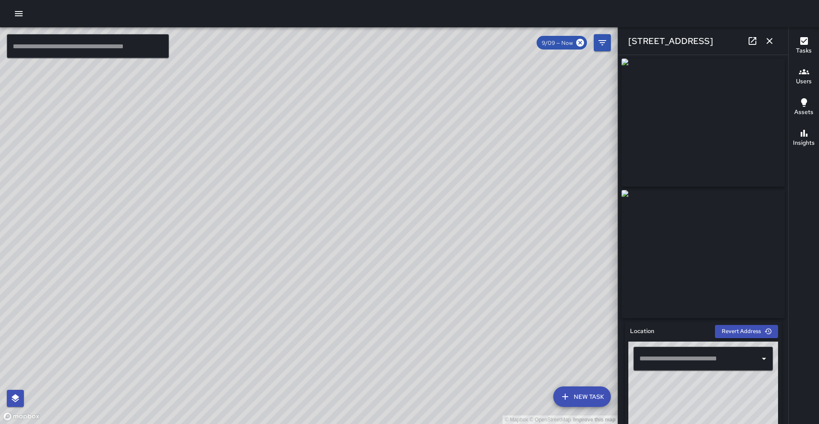
type input "**********"
click at [748, 40] on icon at bounding box center [752, 41] width 10 height 10
drag, startPoint x: 322, startPoint y: 116, endPoint x: 178, endPoint y: 82, distance: 147.7
click at [178, 82] on div "© Mapbox © OpenStreetMap Improve this map" at bounding box center [309, 225] width 618 height 396
click at [749, 41] on icon at bounding box center [752, 41] width 10 height 10
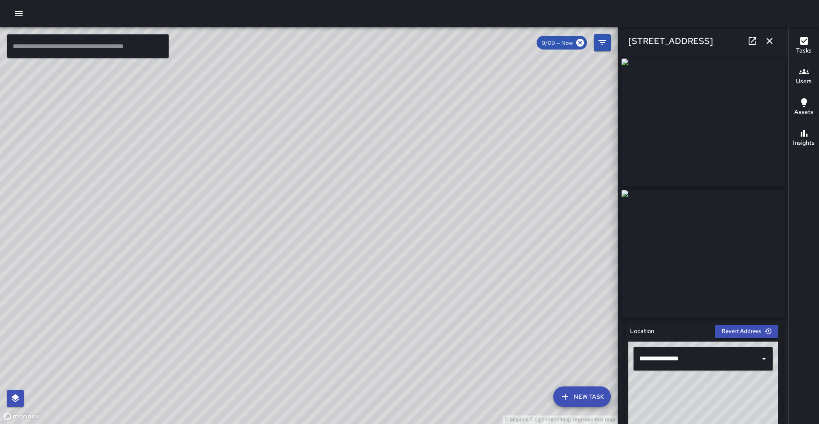
drag, startPoint x: 401, startPoint y: 62, endPoint x: 319, endPoint y: 170, distance: 135.2
click at [319, 170] on div "© Mapbox © OpenStreetMap Improve this map" at bounding box center [309, 225] width 618 height 396
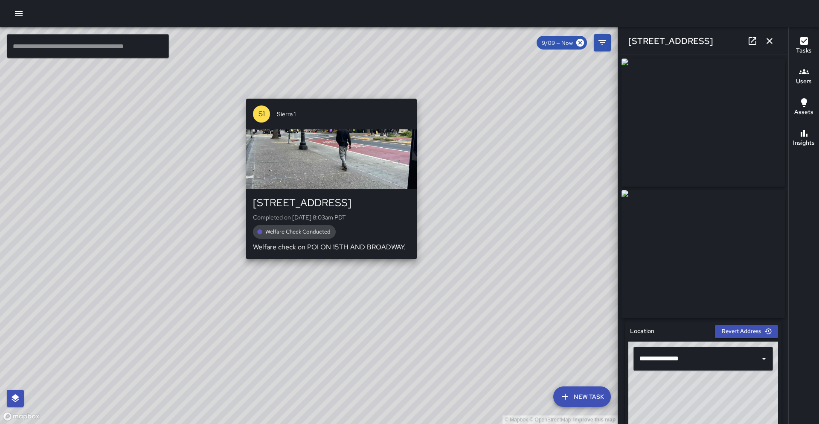
click at [331, 94] on div "© Mapbox © OpenStreetMap Improve this map S1 Sierra 1 1500 Broadway Completed o…" at bounding box center [309, 225] width 618 height 396
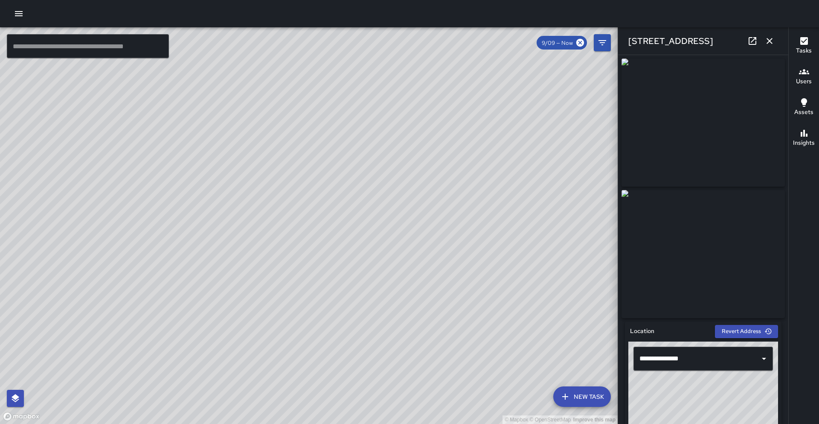
click at [749, 42] on icon at bounding box center [752, 41] width 10 height 10
drag, startPoint x: 423, startPoint y: 166, endPoint x: 360, endPoint y: 293, distance: 141.9
click at [360, 293] on div "© Mapbox © OpenStreetMap Improve this map" at bounding box center [309, 225] width 618 height 396
drag, startPoint x: 386, startPoint y: 213, endPoint x: 299, endPoint y: 314, distance: 133.4
click at [299, 314] on div "© Mapbox © OpenStreetMap Improve this map" at bounding box center [309, 225] width 618 height 396
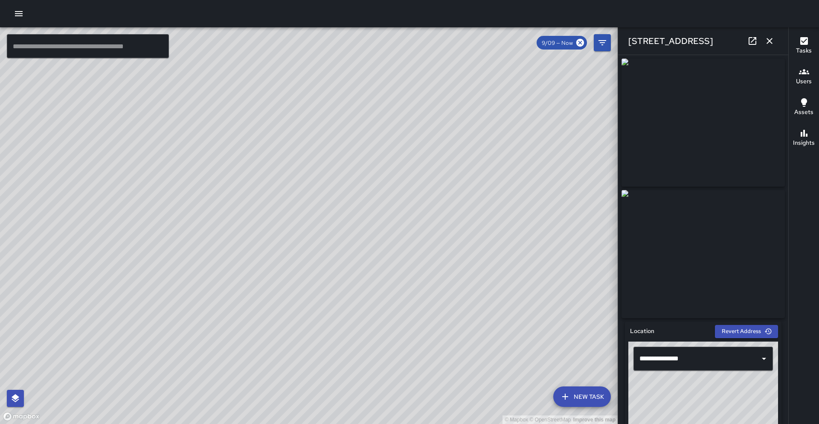
drag, startPoint x: 309, startPoint y: 349, endPoint x: 309, endPoint y: 321, distance: 28.6
click at [309, 321] on div "© Mapbox © OpenStreetMap Improve this map" at bounding box center [309, 225] width 618 height 396
drag, startPoint x: 309, startPoint y: 344, endPoint x: 298, endPoint y: 295, distance: 50.8
click at [287, 315] on div "© Mapbox © OpenStreetMap Improve this map" at bounding box center [309, 225] width 618 height 396
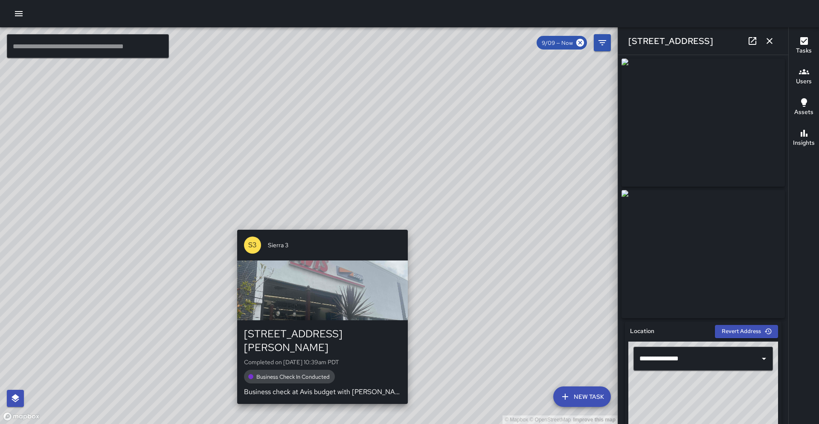
click at [319, 224] on div "© Mapbox © OpenStreetMap Improve this map S3 Sierra 3 [STREET_ADDRESS][PERSON_N…" at bounding box center [309, 225] width 618 height 396
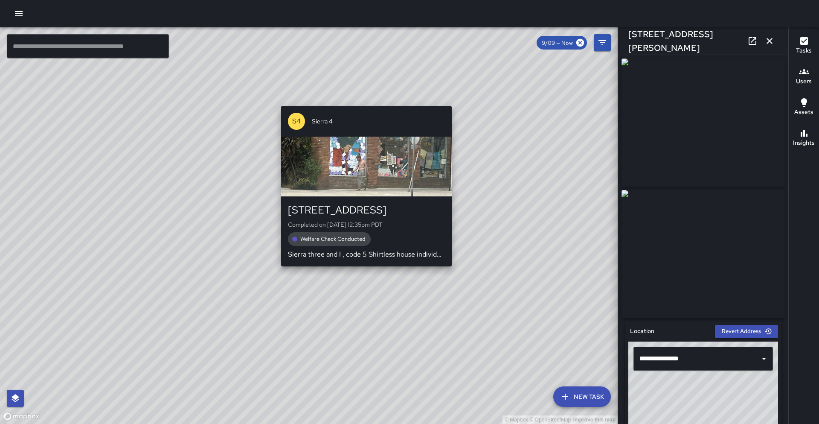
click at [458, 100] on div "© Mapbox © OpenStreetMap Improve this map S4 Sierra [GEOGRAPHIC_DATA][STREET_AD…" at bounding box center [309, 225] width 618 height 396
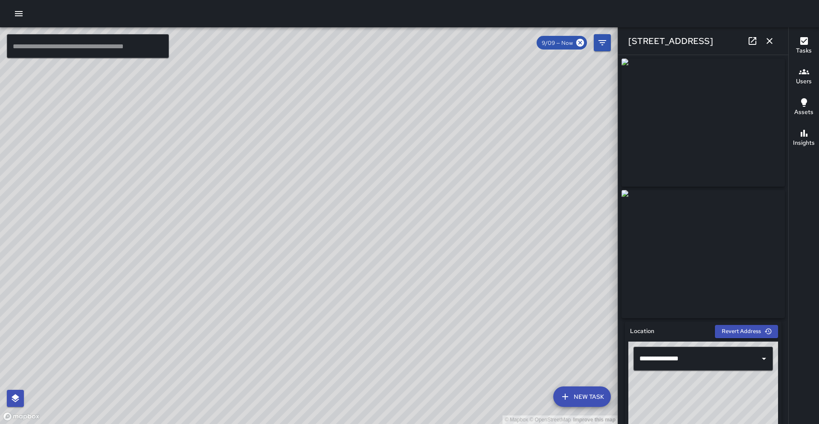
click at [753, 42] on icon at bounding box center [752, 41] width 10 height 10
drag, startPoint x: 295, startPoint y: 143, endPoint x: 235, endPoint y: 48, distance: 112.7
click at [235, 47] on div "© Mapbox © OpenStreetMap Improve this map" at bounding box center [309, 225] width 618 height 396
drag, startPoint x: 328, startPoint y: 191, endPoint x: 305, endPoint y: 105, distance: 89.4
click at [305, 105] on div "© Mapbox © OpenStreetMap Improve this map" at bounding box center [309, 225] width 618 height 396
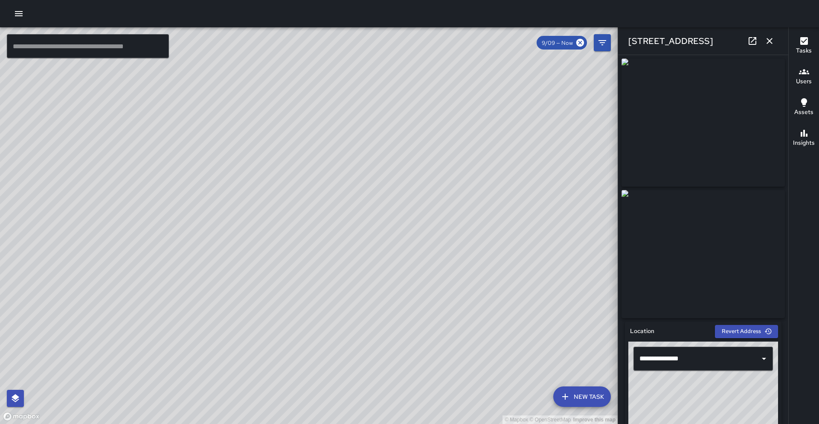
drag, startPoint x: 374, startPoint y: 196, endPoint x: 331, endPoint y: 52, distance: 150.9
click at [331, 52] on div "© Mapbox © OpenStreetMap Improve this map" at bounding box center [309, 225] width 618 height 396
drag, startPoint x: 354, startPoint y: 216, endPoint x: 343, endPoint y: 174, distance: 43.1
click at [347, 173] on div "© Mapbox © OpenStreetMap Improve this map" at bounding box center [309, 225] width 618 height 396
drag, startPoint x: 233, startPoint y: 308, endPoint x: 259, endPoint y: 212, distance: 99.4
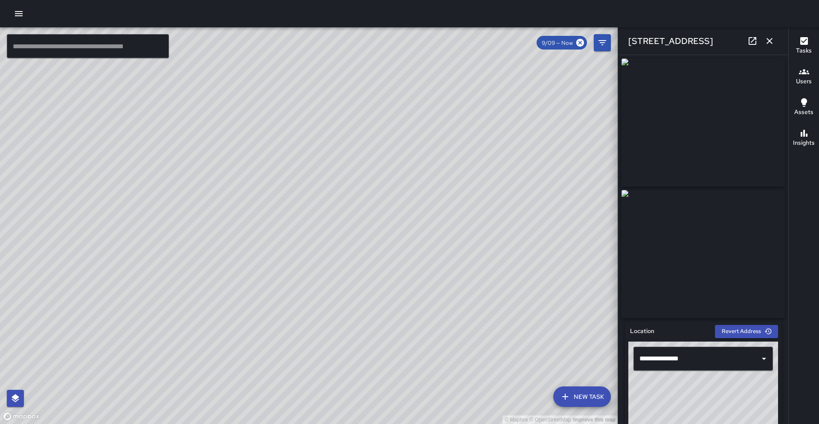
click at [259, 212] on div "© Mapbox © OpenStreetMap Improve this map" at bounding box center [309, 225] width 618 height 396
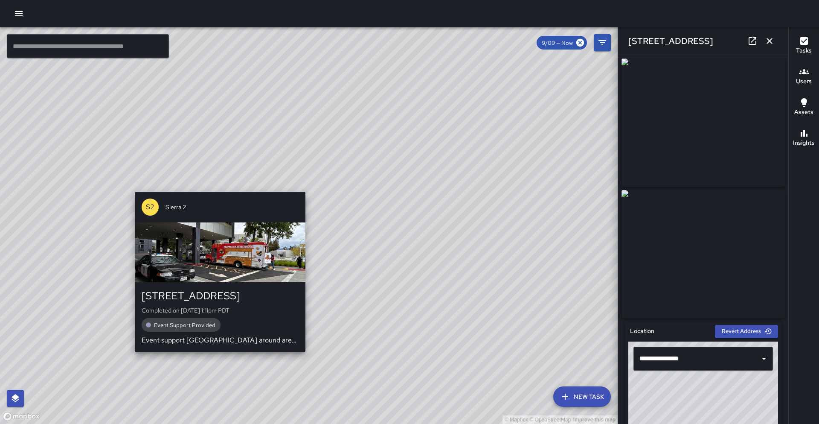
click at [215, 355] on div "© Mapbox © OpenStreetMap Improve this map S2 [GEOGRAPHIC_DATA][STREET_ADDRESS] …" at bounding box center [309, 225] width 618 height 396
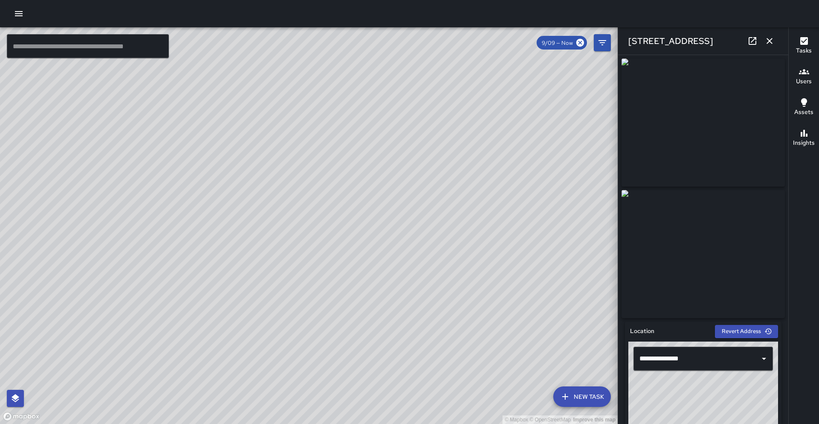
click at [756, 43] on icon at bounding box center [753, 41] width 8 height 8
drag, startPoint x: 364, startPoint y: 239, endPoint x: 363, endPoint y: 172, distance: 66.5
click at [363, 172] on div "© Mapbox © OpenStreetMap Improve this map" at bounding box center [309, 225] width 618 height 396
drag, startPoint x: 228, startPoint y: 226, endPoint x: 234, endPoint y: 153, distance: 73.2
click at [234, 153] on div "© Mapbox © OpenStreetMap Improve this map" at bounding box center [309, 225] width 618 height 396
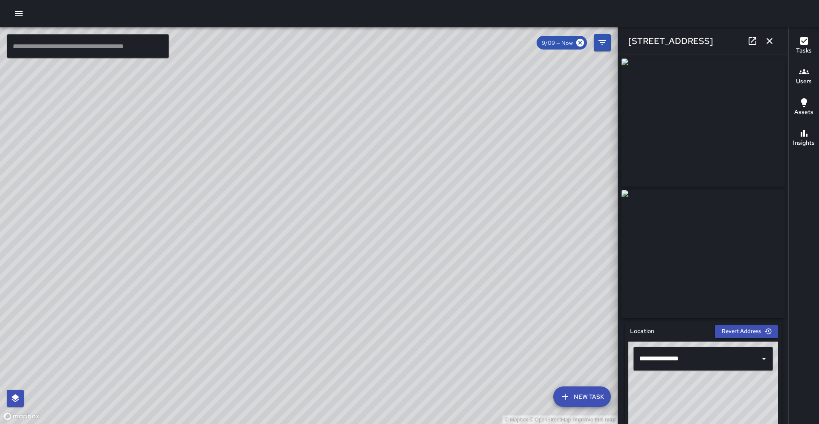
drag, startPoint x: 247, startPoint y: 127, endPoint x: 206, endPoint y: 232, distance: 112.8
click at [206, 232] on div "© Mapbox © OpenStreetMap Improve this map" at bounding box center [309, 225] width 618 height 396
click at [767, 42] on icon "button" at bounding box center [769, 41] width 10 height 10
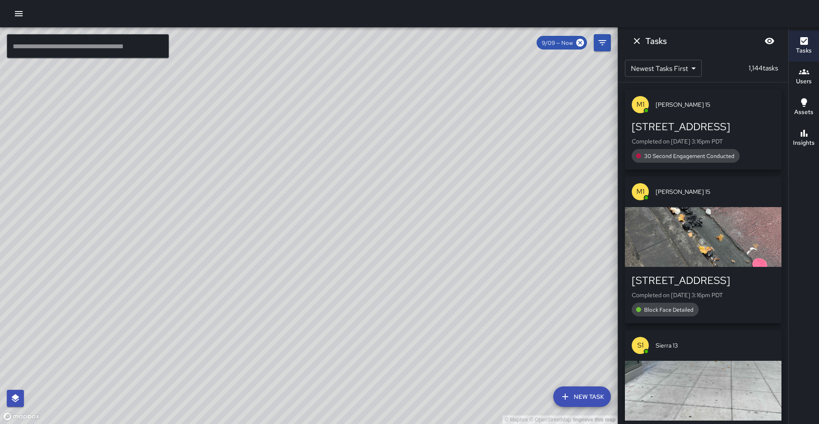
click at [649, 44] on h6 "Tasks" at bounding box center [655, 41] width 21 height 14
click at [634, 43] on icon "Dismiss" at bounding box center [637, 41] width 6 height 6
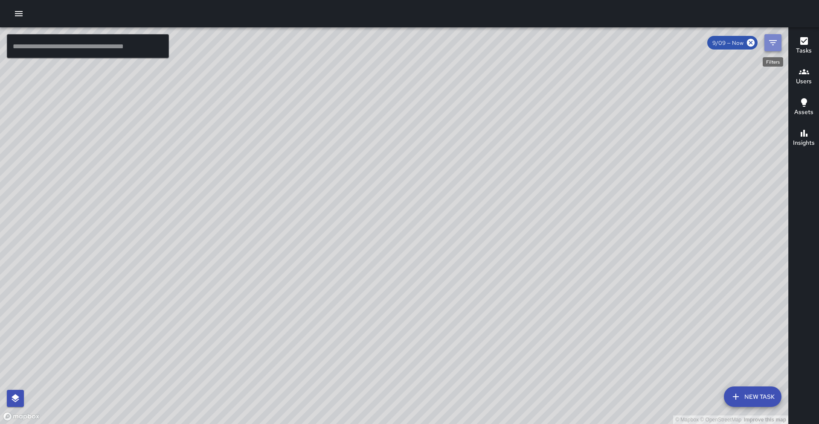
click at [777, 39] on icon "Filters" at bounding box center [773, 43] width 10 height 10
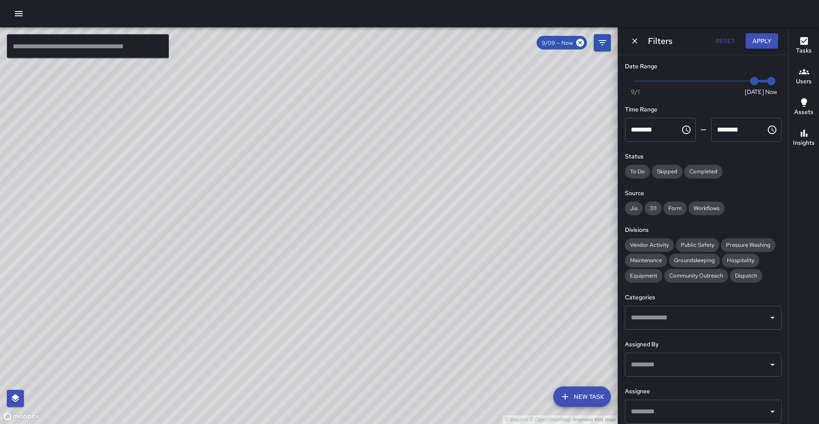
click at [749, 412] on input "text" at bounding box center [697, 411] width 136 height 16
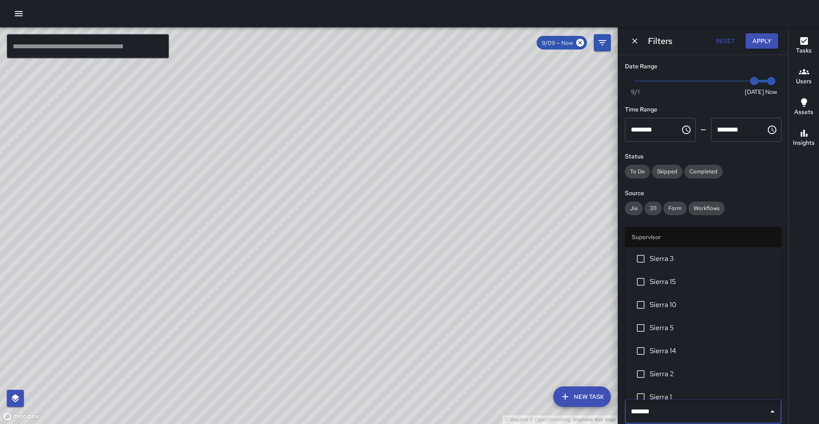
type input "********"
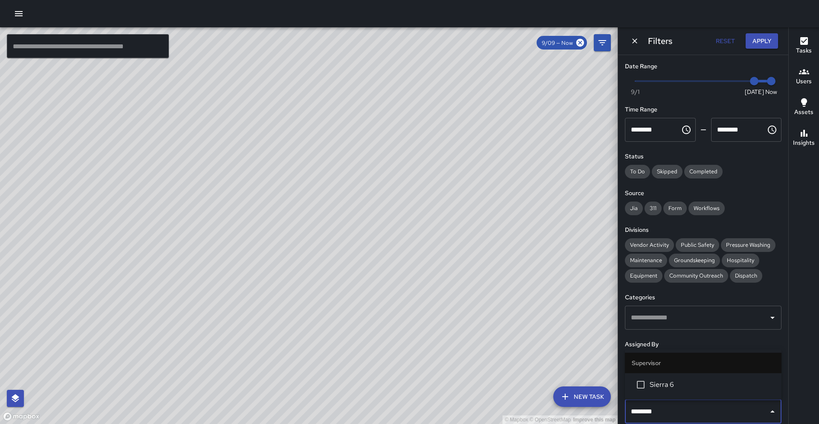
click at [736, 388] on span "Sierra 6" at bounding box center [712, 384] width 125 height 10
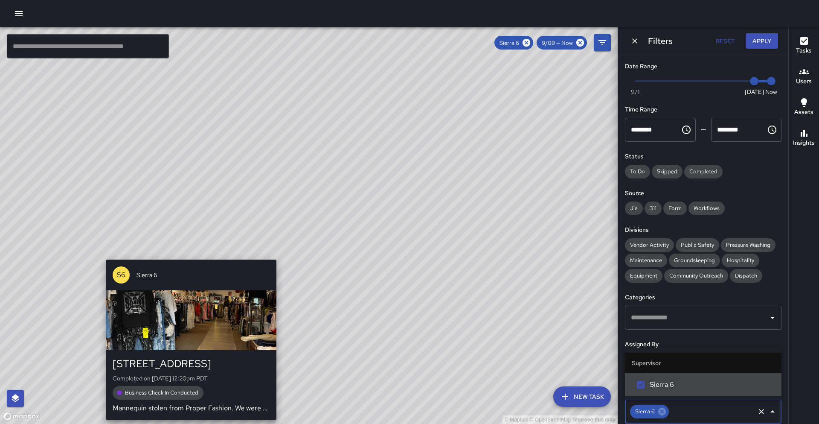
click at [189, 253] on div "© Mapbox © OpenStreetMap Improve this map S6 Sierra [GEOGRAPHIC_DATA][STREET_AD…" at bounding box center [309, 225] width 618 height 396
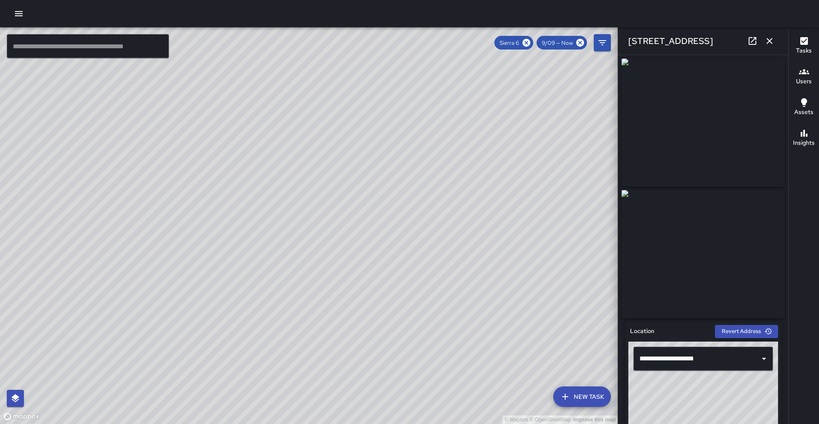
click at [749, 41] on icon at bounding box center [752, 41] width 10 height 10
click at [530, 46] on icon at bounding box center [526, 42] width 9 height 9
click at [767, 40] on icon "button" at bounding box center [769, 41] width 10 height 10
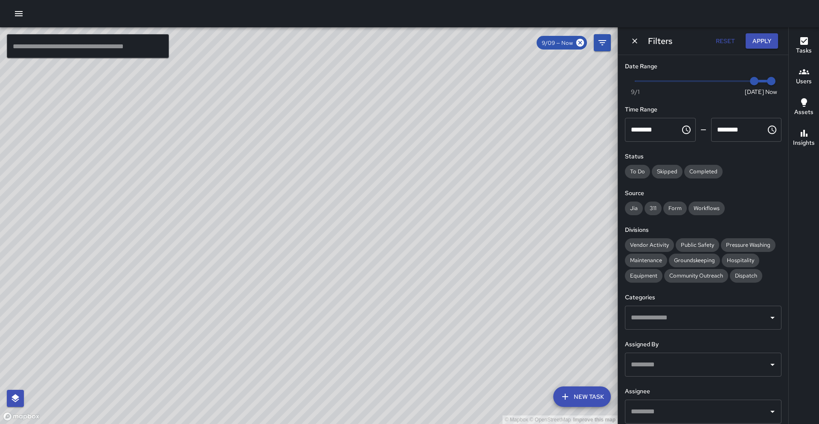
drag, startPoint x: 711, startPoint y: 46, endPoint x: 720, endPoint y: 44, distance: 8.2
click at [715, 45] on button "Reset" at bounding box center [724, 41] width 27 height 16
click at [720, 44] on button "Reset" at bounding box center [724, 41] width 27 height 16
drag, startPoint x: 548, startPoint y: 126, endPoint x: 429, endPoint y: 174, distance: 128.2
click at [429, 174] on div "© Mapbox © OpenStreetMap Improve this map" at bounding box center [309, 225] width 618 height 396
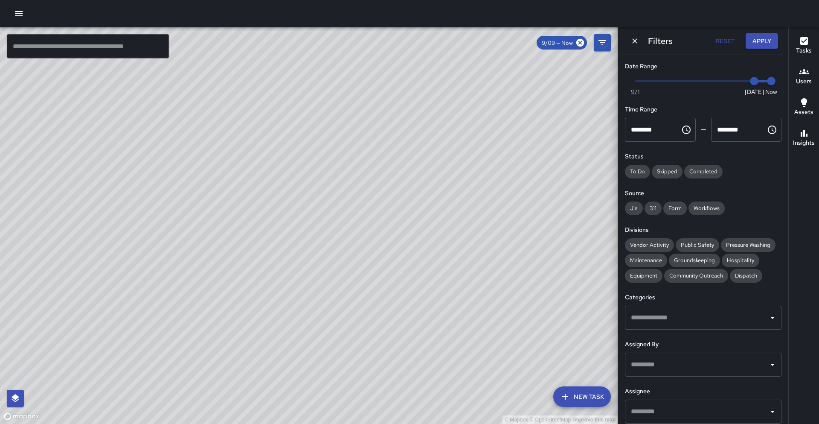
drag, startPoint x: 429, startPoint y: 174, endPoint x: 290, endPoint y: 233, distance: 151.4
click at [290, 233] on div "© Mapbox © OpenStreetMap Improve this map" at bounding box center [309, 225] width 618 height 396
drag, startPoint x: 290, startPoint y: 232, endPoint x: 290, endPoint y: 219, distance: 13.6
click at [290, 219] on div "© Mapbox © OpenStreetMap Improve this map" at bounding box center [309, 225] width 618 height 396
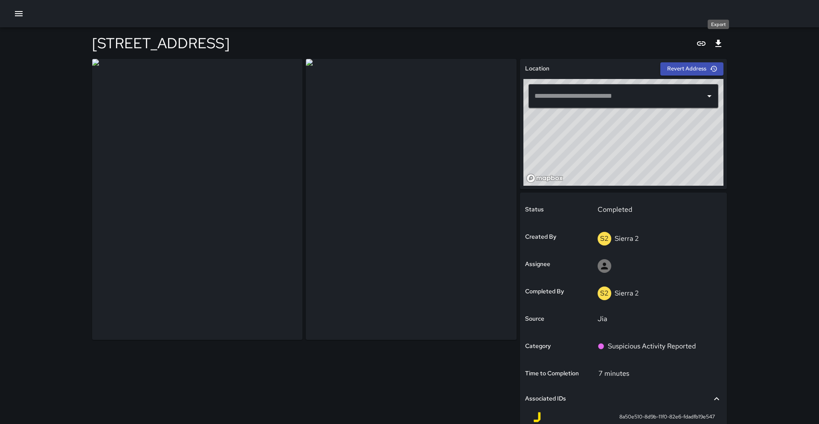
type input "**********"
